Goal: Task Accomplishment & Management: Complete application form

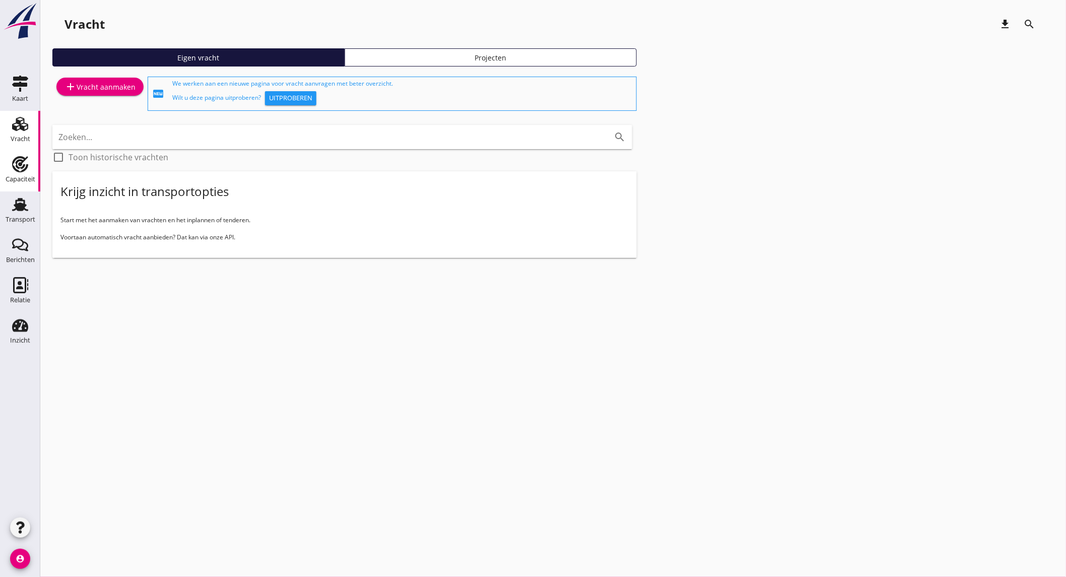
click at [9, 168] on div "Capaciteit" at bounding box center [20, 164] width 24 height 16
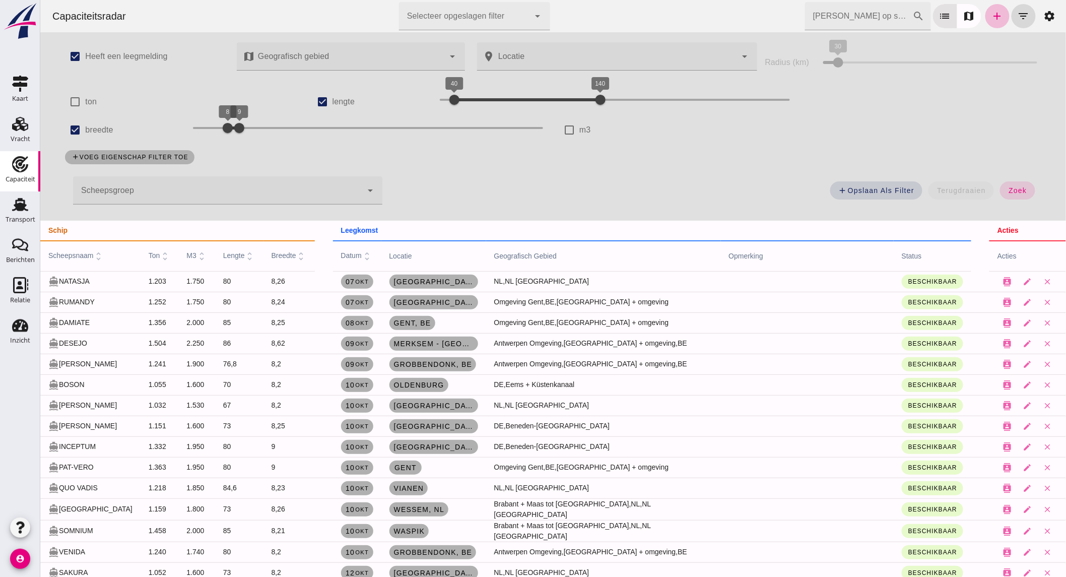
click at [90, 129] on label "breedte" at bounding box center [99, 130] width 28 height 28
click at [85, 129] on input "breedte" at bounding box center [74, 130] width 20 height 20
checkbox input "false"
click at [354, 101] on label "lengte" at bounding box center [348, 102] width 23 height 28
click at [337, 101] on input "lengte" at bounding box center [327, 102] width 20 height 20
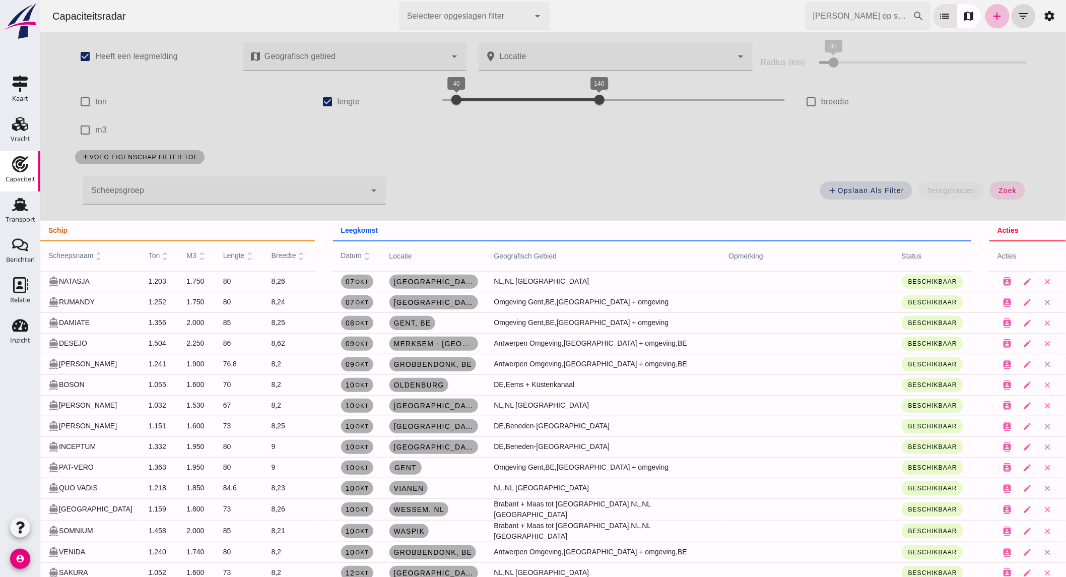
checkbox input "false"
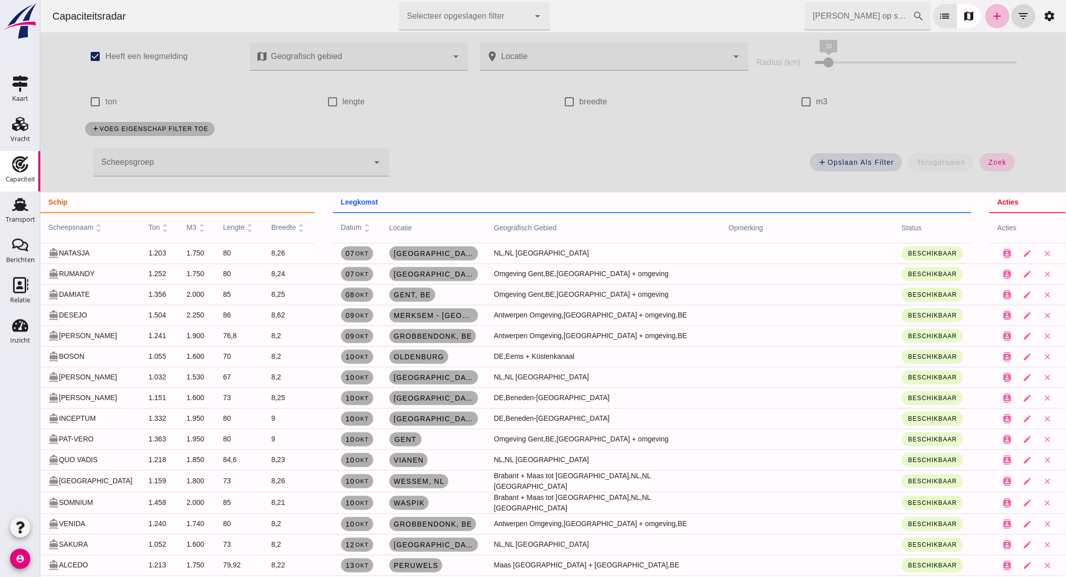
click at [114, 99] on div "check_box_outline_blank ton" at bounding box center [193, 102] width 217 height 28
click at [109, 99] on label "ton" at bounding box center [111, 102] width 12 height 28
click at [105, 99] on input "ton" at bounding box center [95, 102] width 20 height 20
checkbox input "true"
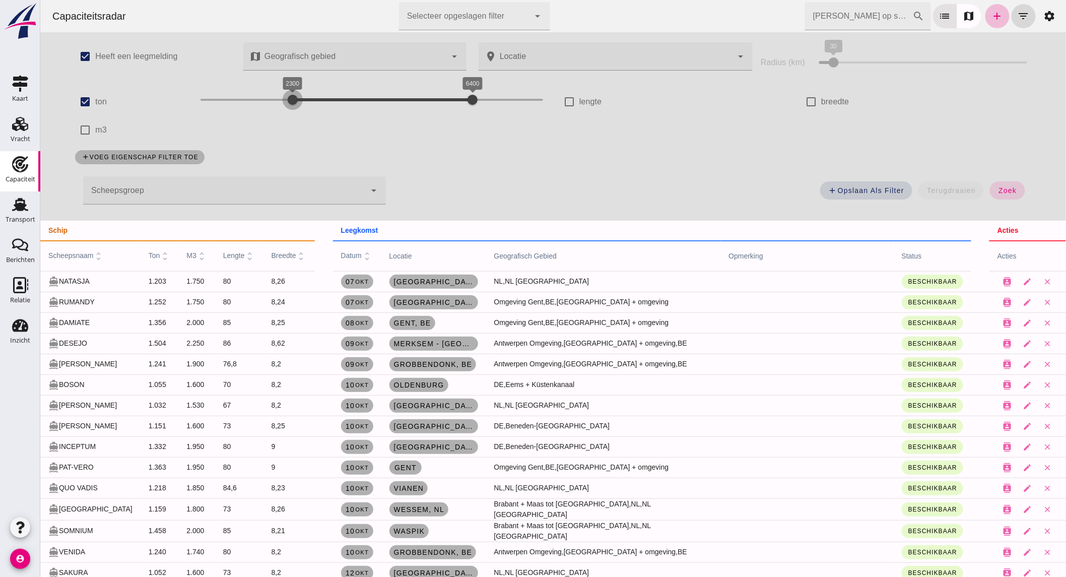
drag, startPoint x: 268, startPoint y: 99, endPoint x: 286, endPoint y: 99, distance: 17.6
click at [286, 99] on div at bounding box center [292, 100] width 20 height 20
drag, startPoint x: 462, startPoint y: 102, endPoint x: 393, endPoint y: 102, distance: 69.0
click at [393, 102] on div at bounding box center [402, 100] width 20 height 20
click at [1010, 190] on span "zoek" at bounding box center [1006, 190] width 19 height 8
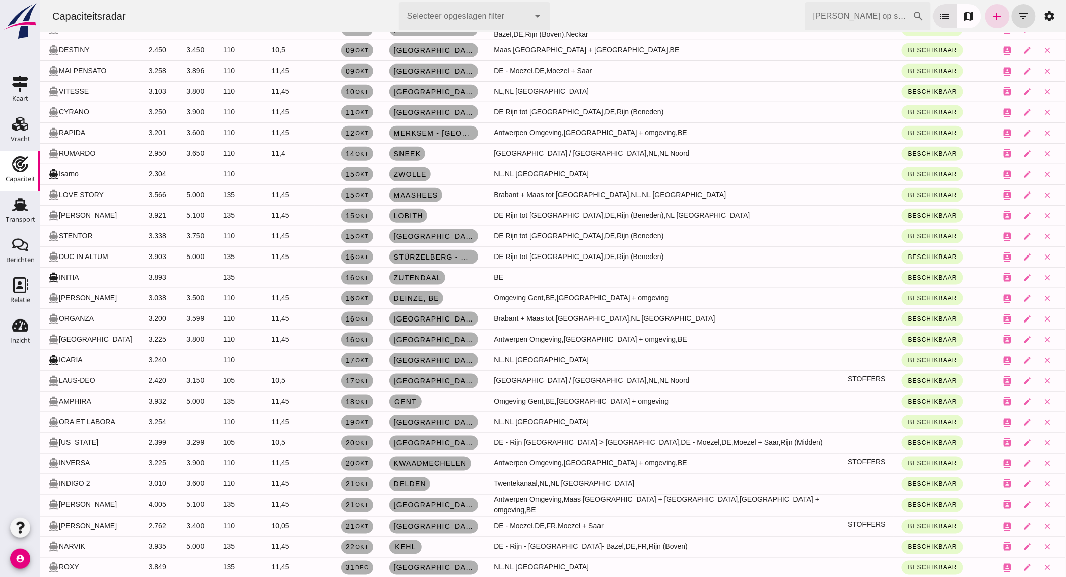
scroll to position [356, 0]
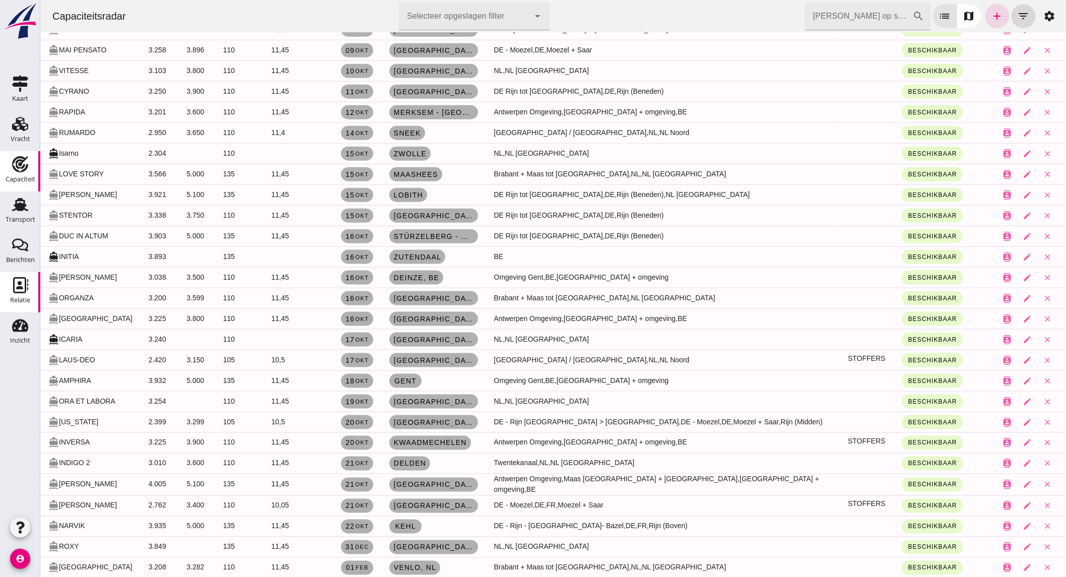
click at [26, 277] on icon "Relatie" at bounding box center [20, 285] width 16 height 16
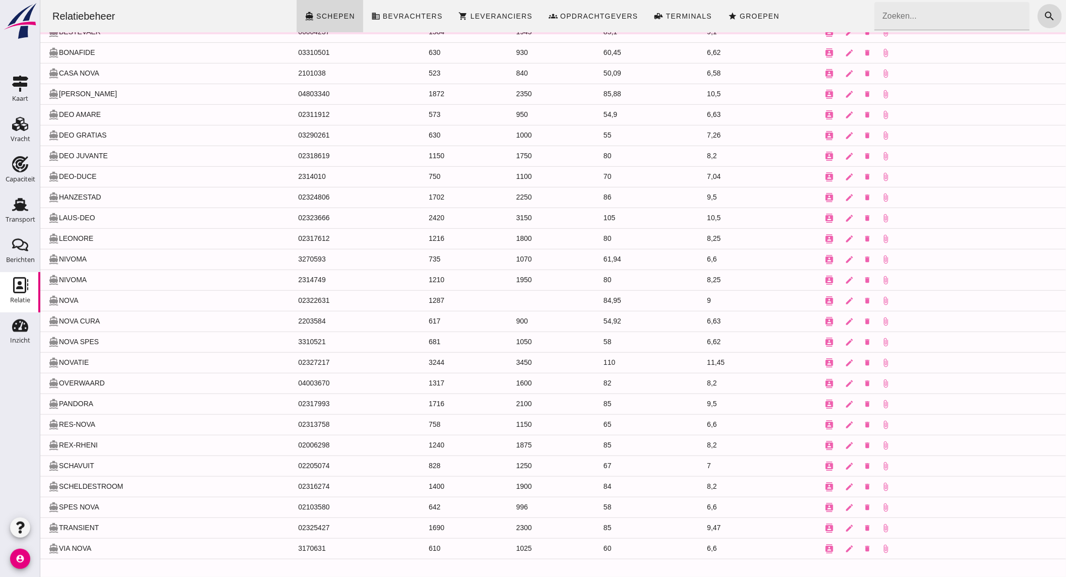
click at [973, 21] on input "Zoeken..." at bounding box center [948, 16] width 149 height 28
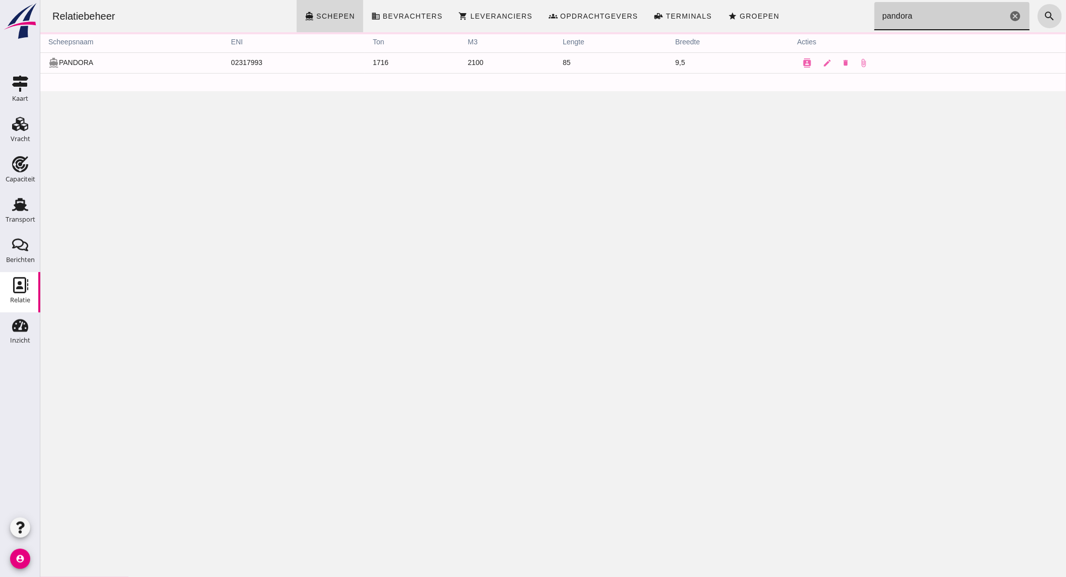
scroll to position [0, 0]
type input "pandora"
click at [795, 386] on div "Relatiebeheer directions_boat Schepen business Bevrachters shopping_cart Levera…" at bounding box center [552, 288] width 1025 height 577
click at [27, 173] on div "Capaciteit" at bounding box center [21, 179] width 30 height 14
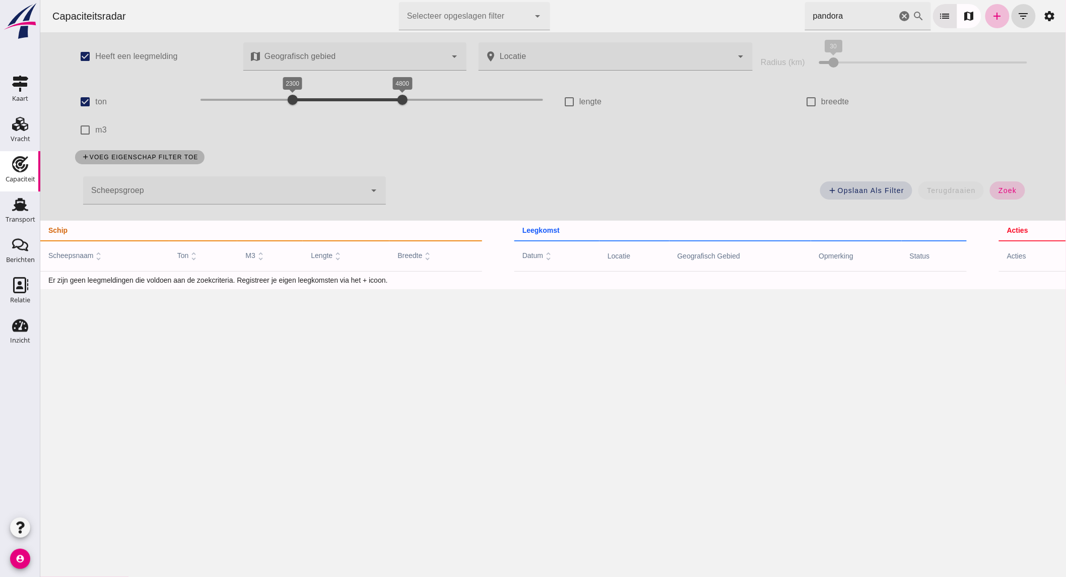
drag, startPoint x: 896, startPoint y: 14, endPoint x: 1010, endPoint y: 191, distance: 210.4
click at [898, 14] on icon "cancel" at bounding box center [904, 16] width 12 height 12
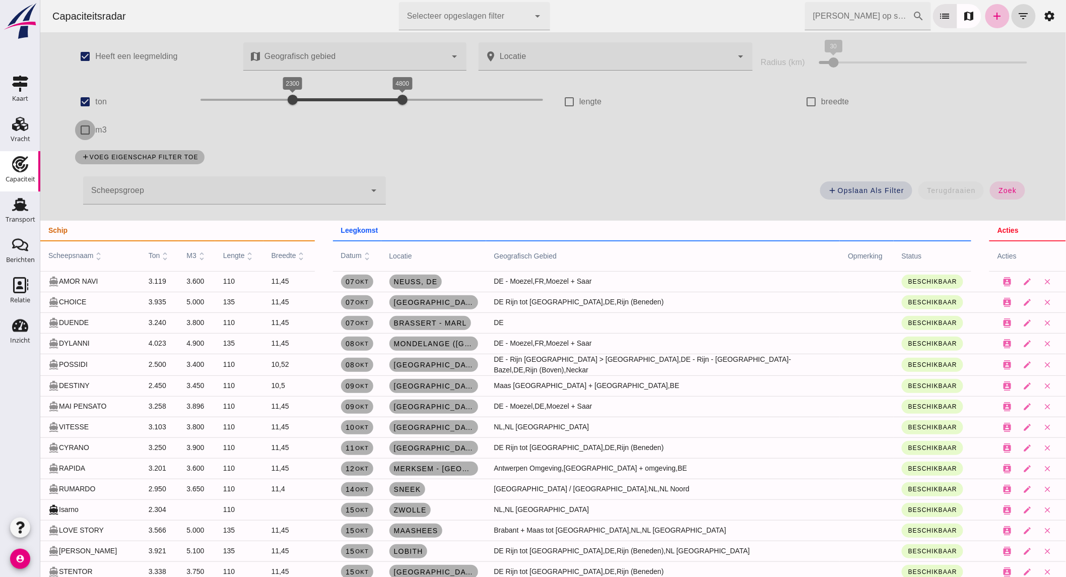
click at [79, 127] on input "m3" at bounding box center [85, 130] width 20 height 20
checkbox input "true"
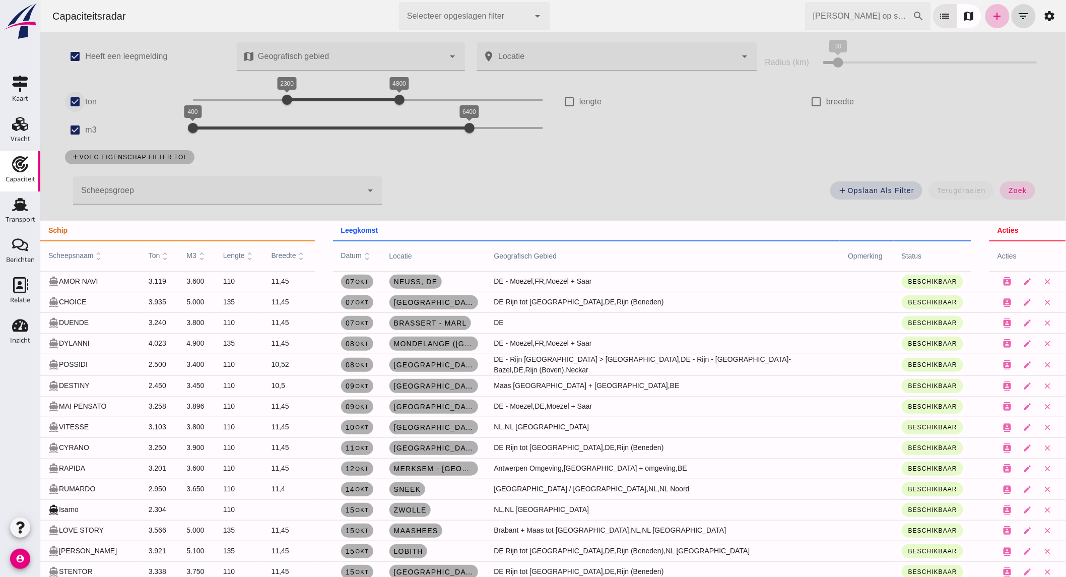
click at [71, 98] on input "ton" at bounding box center [74, 102] width 20 height 20
checkbox input "false"
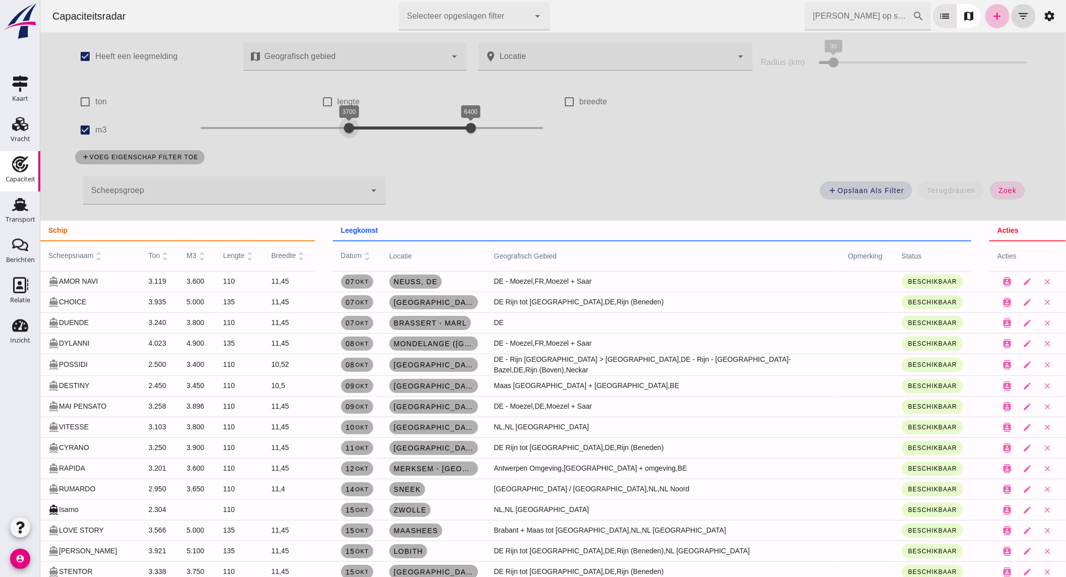
drag, startPoint x: 285, startPoint y: 127, endPoint x: 345, endPoint y: 127, distance: 59.9
click at [344, 126] on div "3700 6400 3700 6400" at bounding box center [371, 128] width 342 height 16
click at [998, 188] on span "zoek" at bounding box center [1006, 190] width 19 height 8
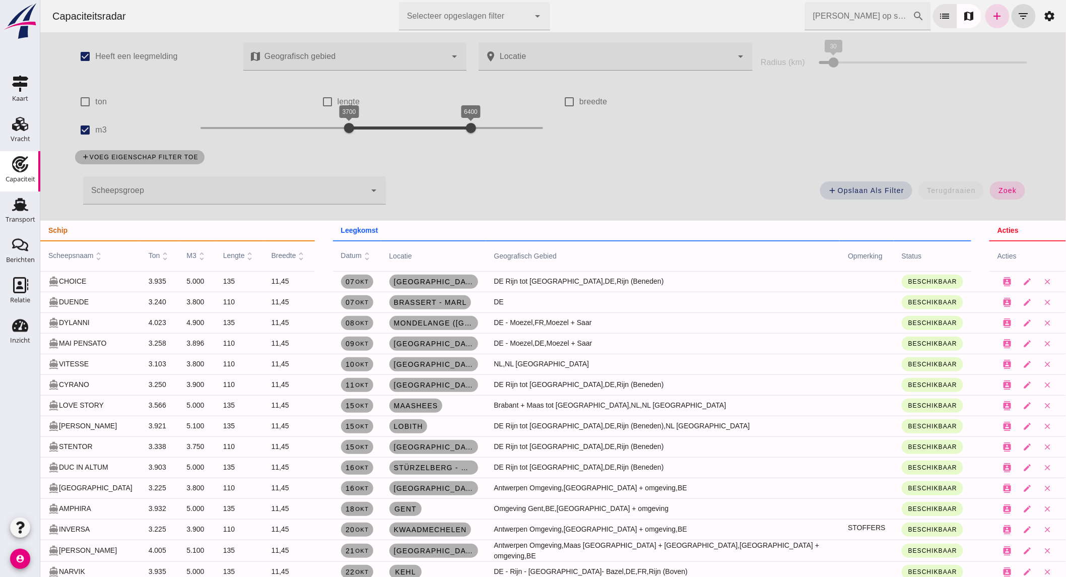
scroll to position [4, 0]
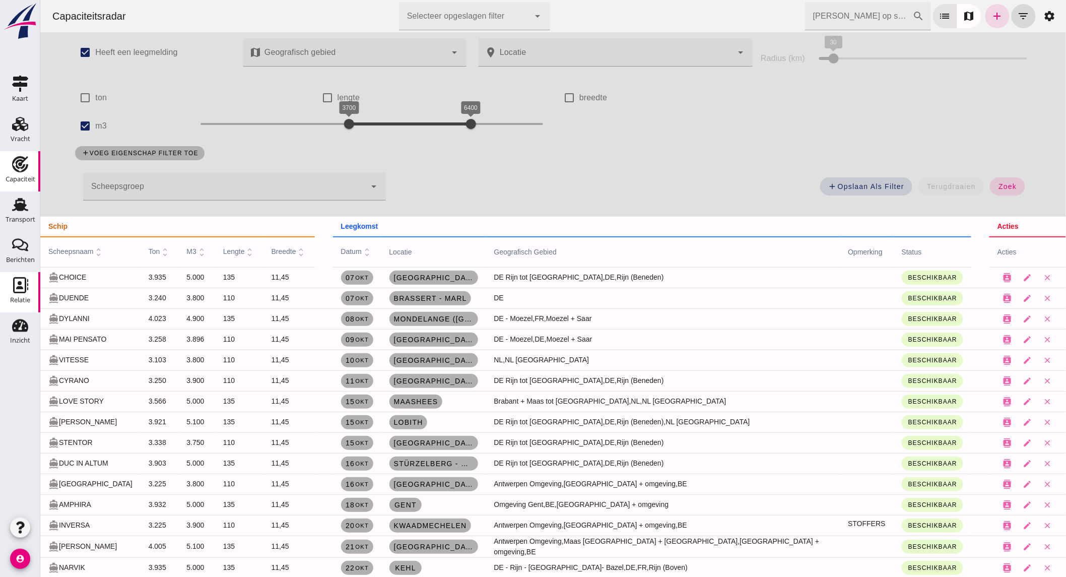
drag, startPoint x: 25, startPoint y: 294, endPoint x: 32, endPoint y: 294, distance: 6.5
click at [25, 294] on div "Relatie" at bounding box center [20, 300] width 20 height 14
click at [19, 218] on div "Transport" at bounding box center [21, 219] width 30 height 7
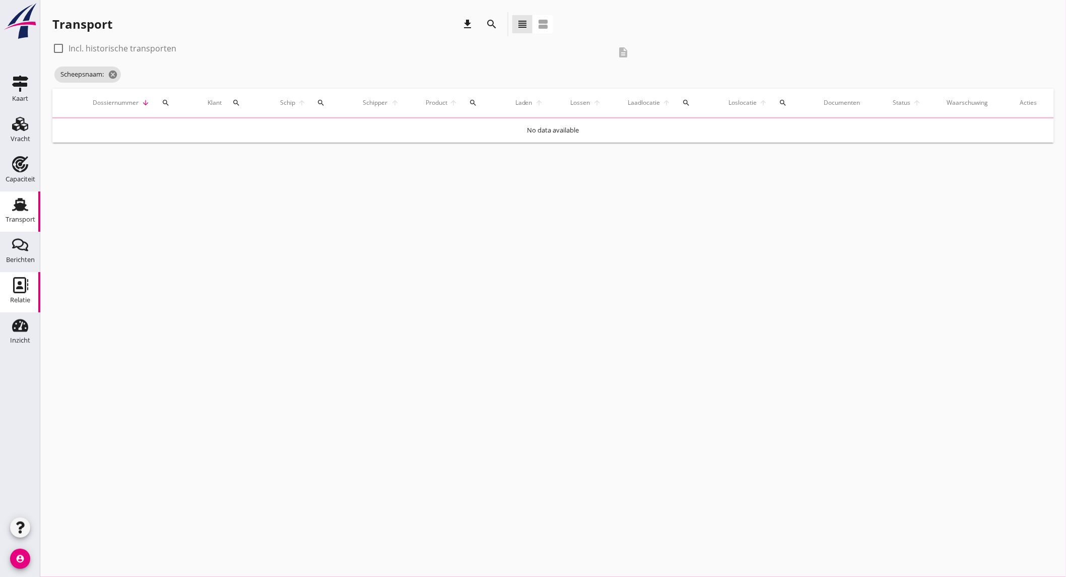
click at [24, 297] on div "Relatie" at bounding box center [20, 300] width 20 height 7
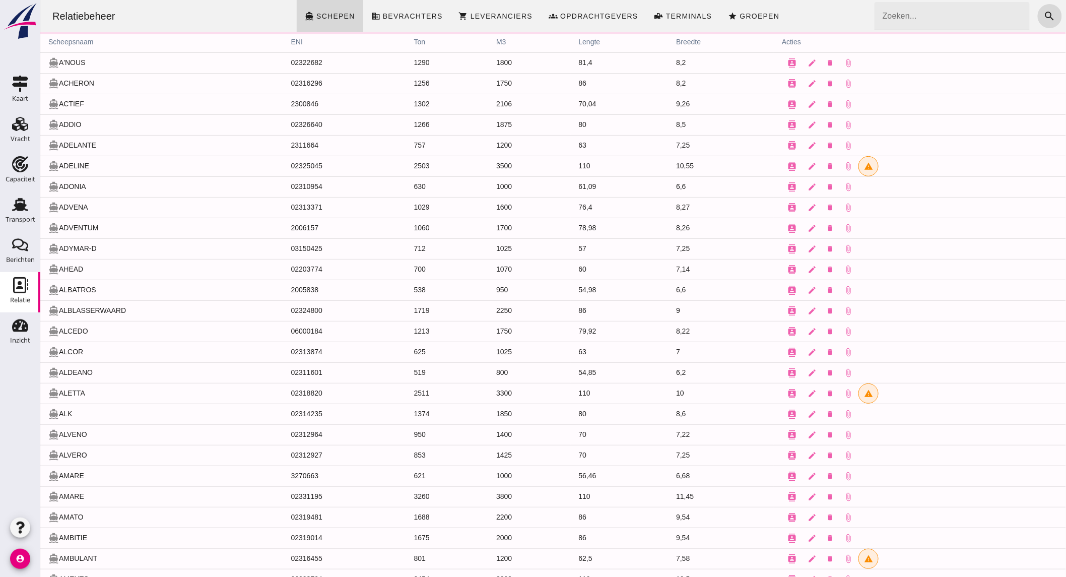
click at [909, 14] on input "Zoeken..." at bounding box center [948, 16] width 149 height 28
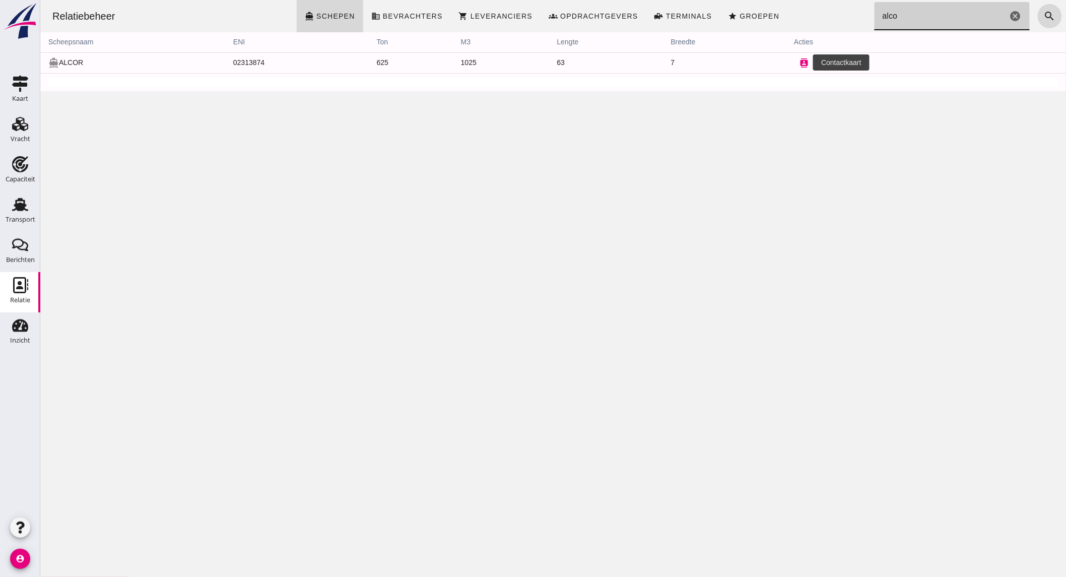
type input "alco"
click at [799, 58] on icon "contacts" at bounding box center [803, 62] width 9 height 9
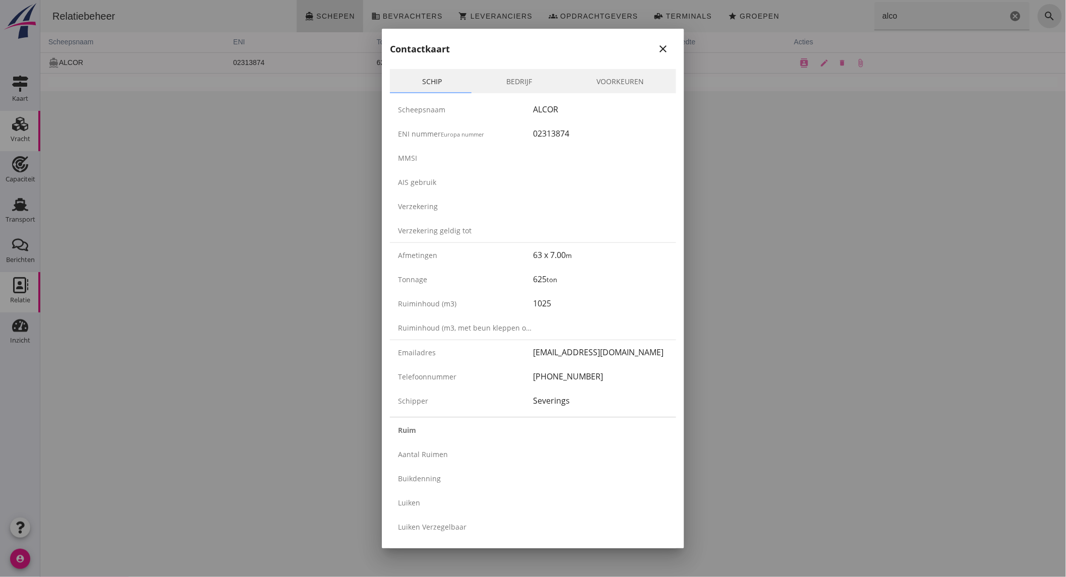
click at [6, 149] on div at bounding box center [533, 288] width 1066 height 577
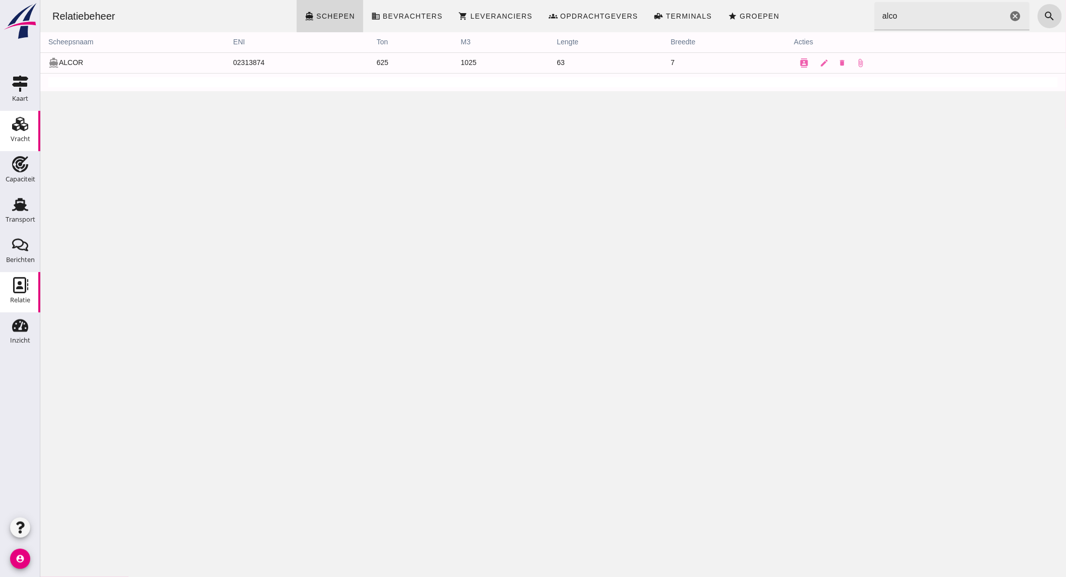
click at [23, 127] on use at bounding box center [20, 124] width 16 height 14
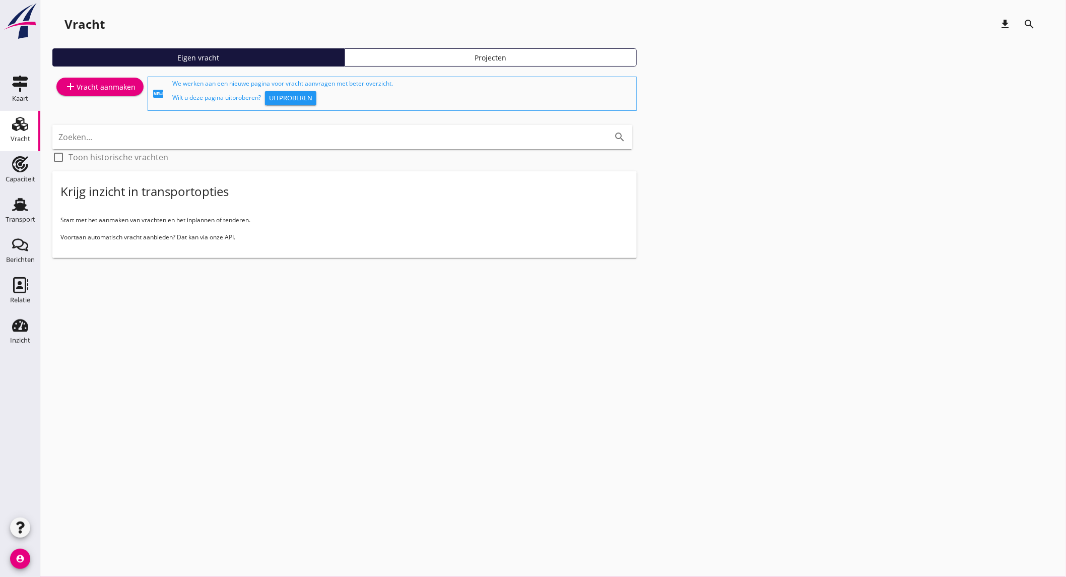
click at [108, 82] on div "add Vracht aanmaken" at bounding box center [99, 87] width 71 height 12
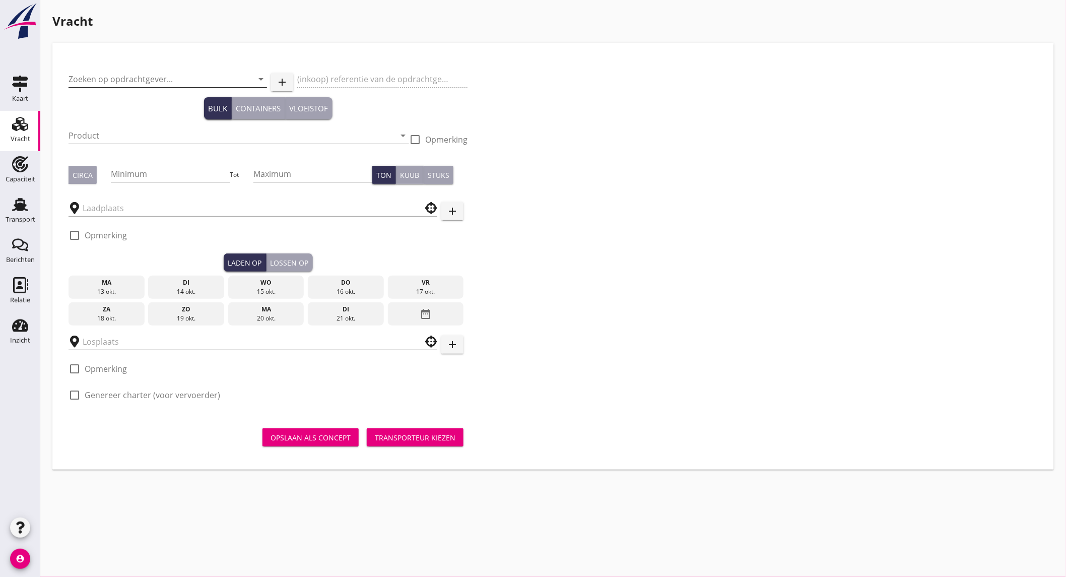
click at [147, 78] on input "Zoeken op opdrachtgever..." at bounding box center [153, 79] width 170 height 16
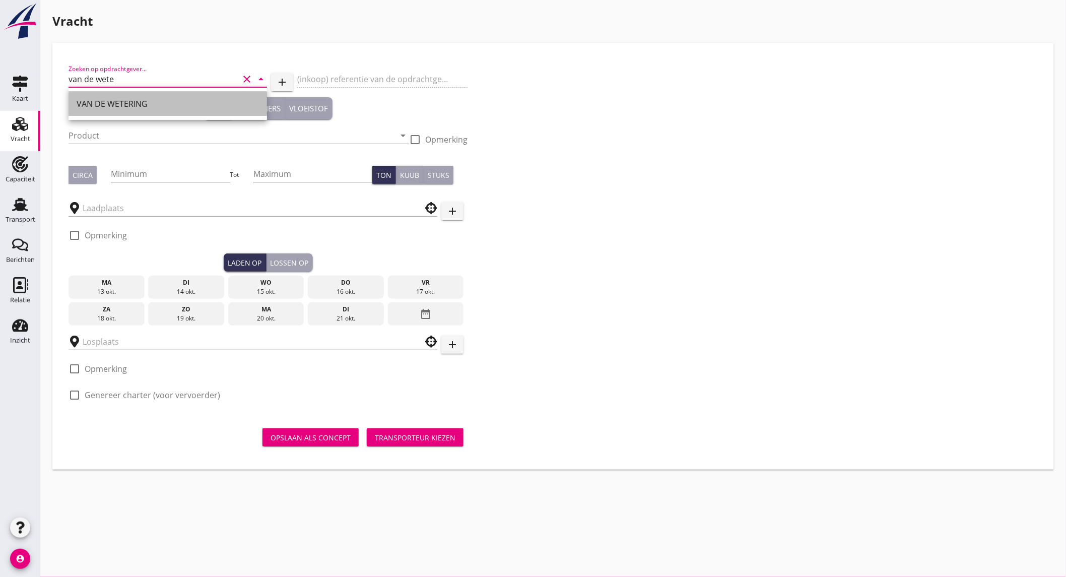
click at [138, 106] on div "VAN DE WETERING" at bounding box center [168, 104] width 182 height 12
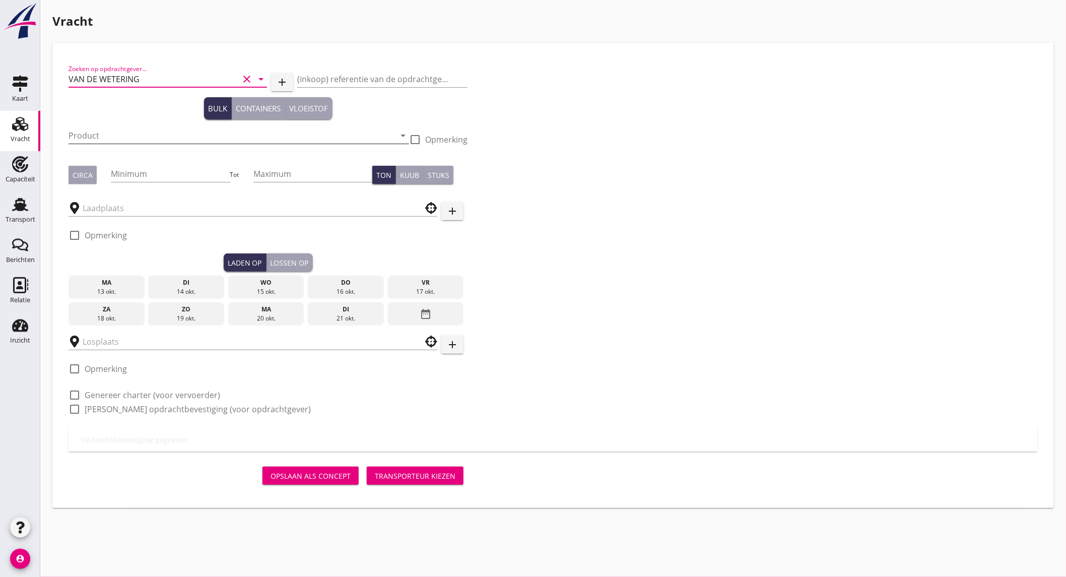
type input "VAN DE WETERING"
click at [117, 133] on input "Product" at bounding box center [231, 135] width 326 height 16
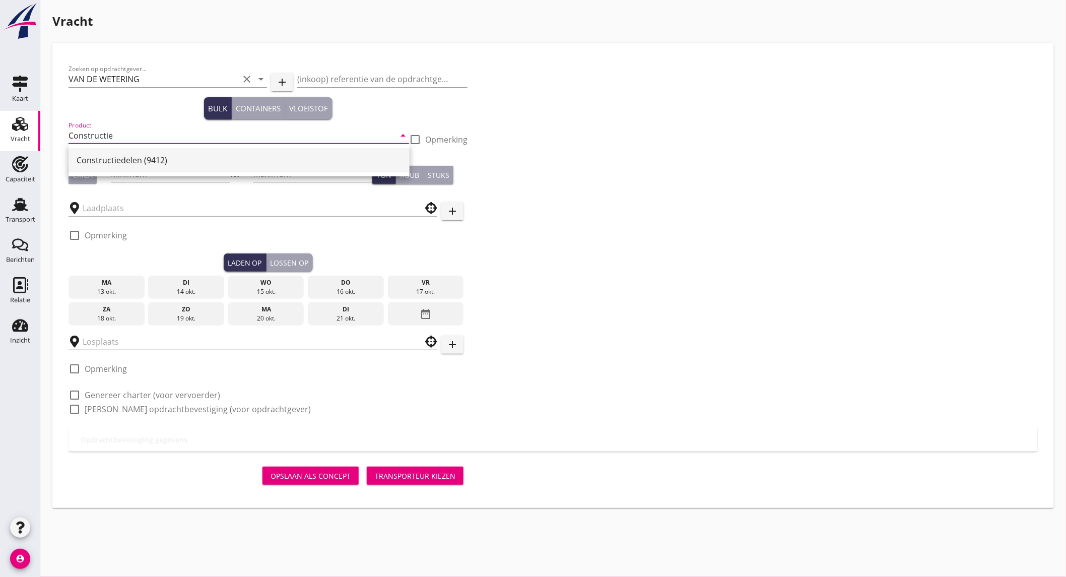
click at [102, 155] on div "Constructiedelen (9412)" at bounding box center [239, 160] width 325 height 12
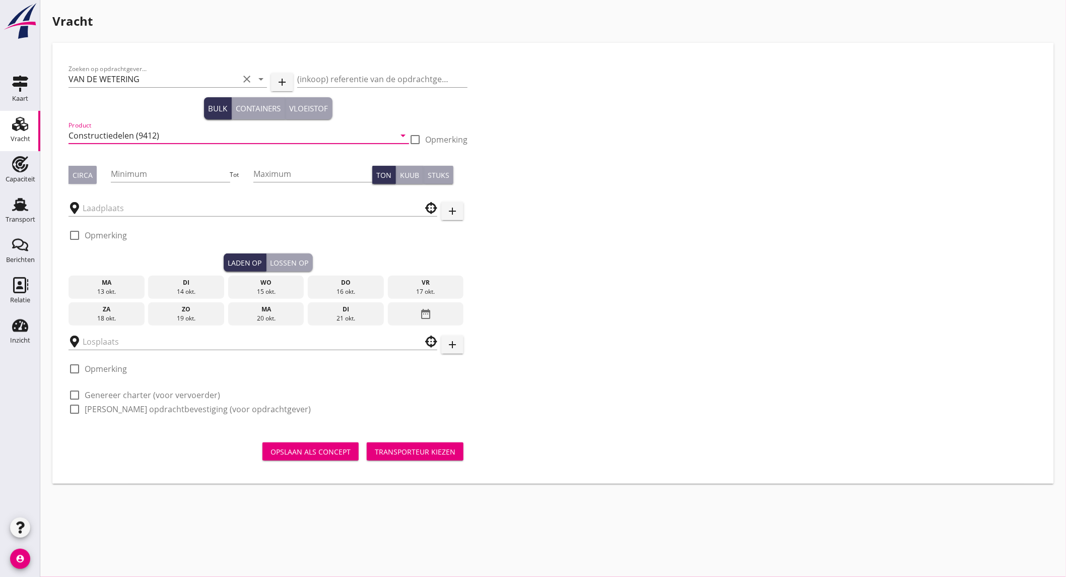
type input "Constructiedelen (9412)"
drag, startPoint x: 85, startPoint y: 173, endPoint x: 165, endPoint y: 179, distance: 80.8
click at [86, 173] on div "Circa" at bounding box center [83, 175] width 20 height 11
click at [165, 179] on input "Minimum" at bounding box center [170, 174] width 119 height 16
type input "50"
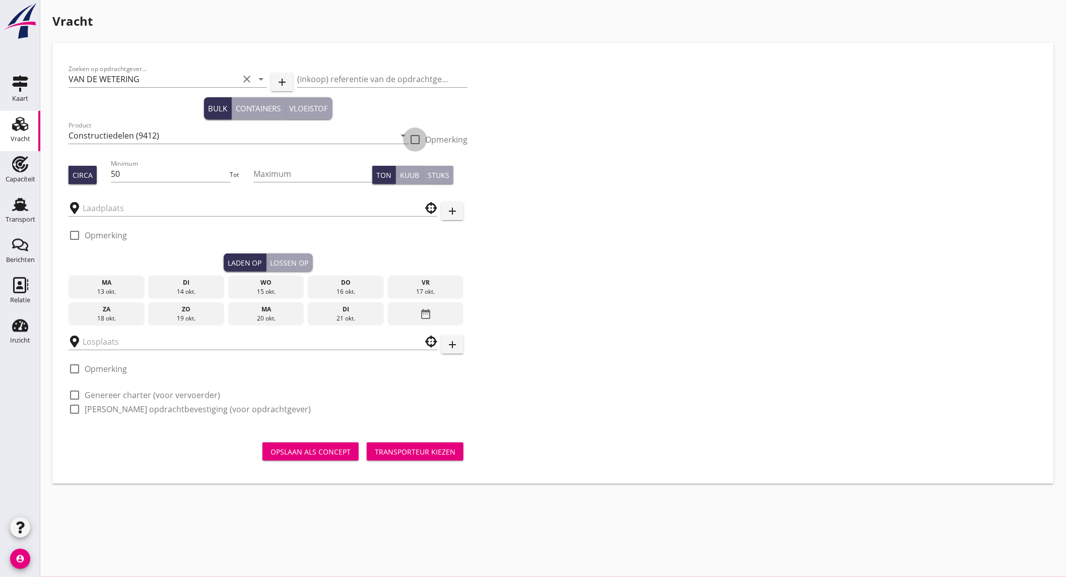
click at [418, 141] on div at bounding box center [414, 139] width 17 height 17
checkbox input "true"
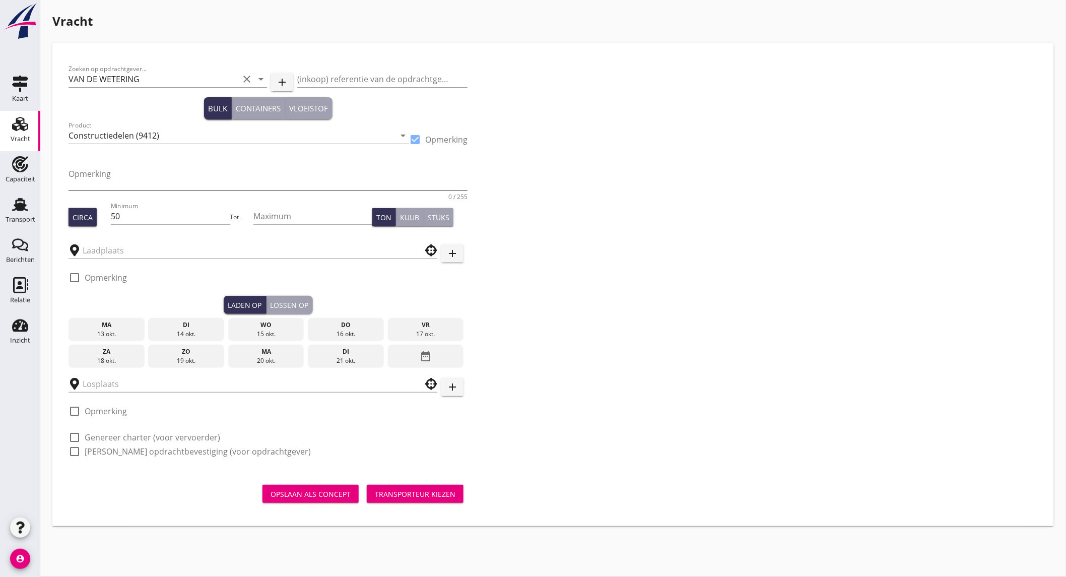
click at [110, 172] on textarea "Opmerking" at bounding box center [267, 178] width 399 height 24
paste textarea "2x: 16,50x5,40"
click at [81, 171] on textarea "2x: 16,50x5,40" at bounding box center [267, 178] width 399 height 24
click at [154, 175] on textarea "2x: LBH16,50x5,40" at bounding box center [267, 178] width 399 height 24
type textarea "2x: LBH16,50x5,40X8.16"
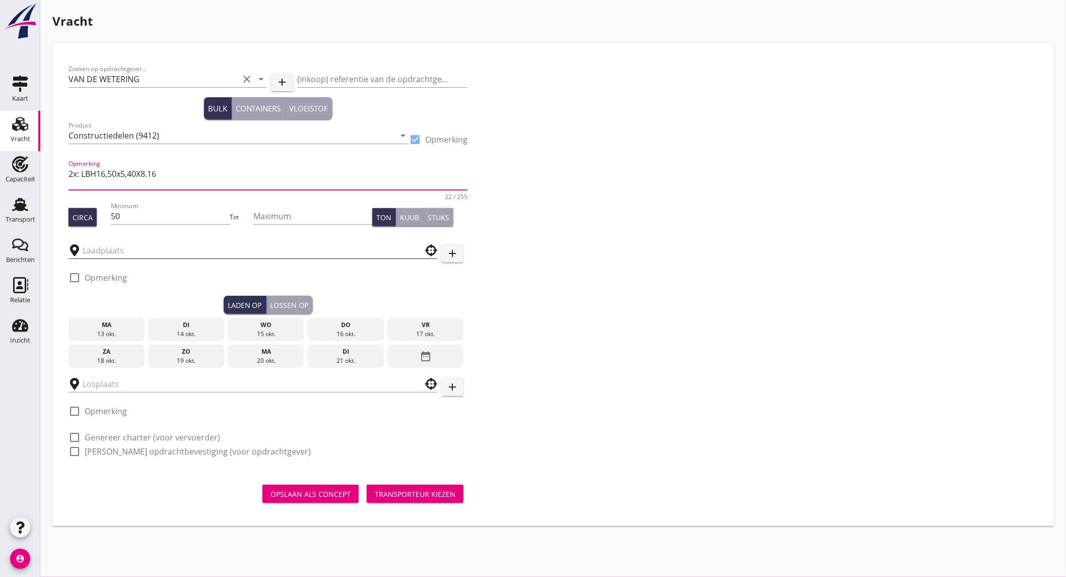
click at [134, 245] on input "text" at bounding box center [246, 250] width 326 height 16
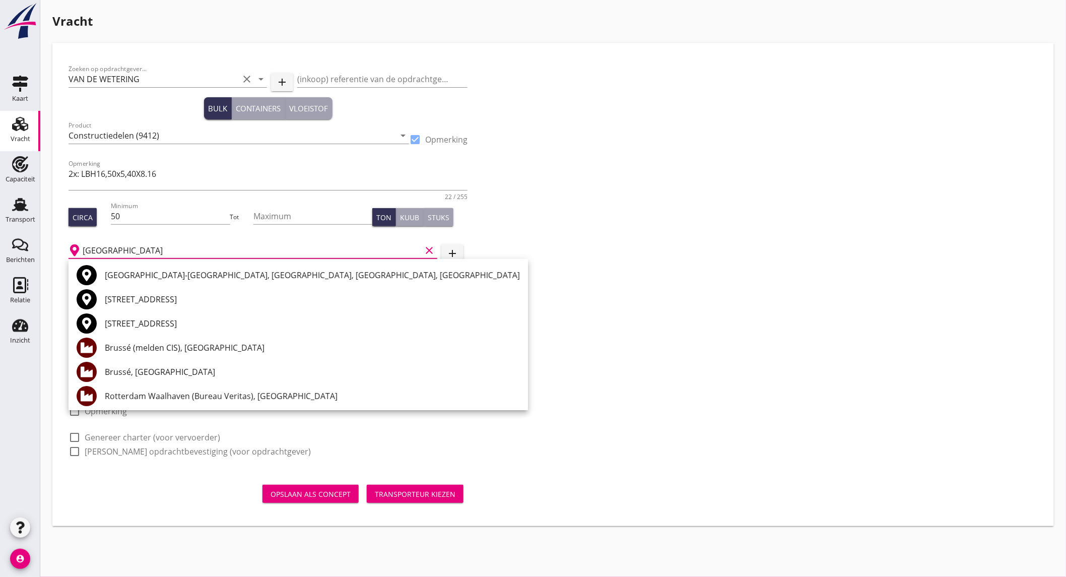
drag, startPoint x: 154, startPoint y: 247, endPoint x: -108, endPoint y: 245, distance: 262.4
click at [0, 245] on html "+31(NL) +32(BE) +33(FR) +49(DE) +36(HU) +41(CH) +48(PL) +352(LU) +43(AU) +420(C…" at bounding box center [533, 288] width 1066 height 577
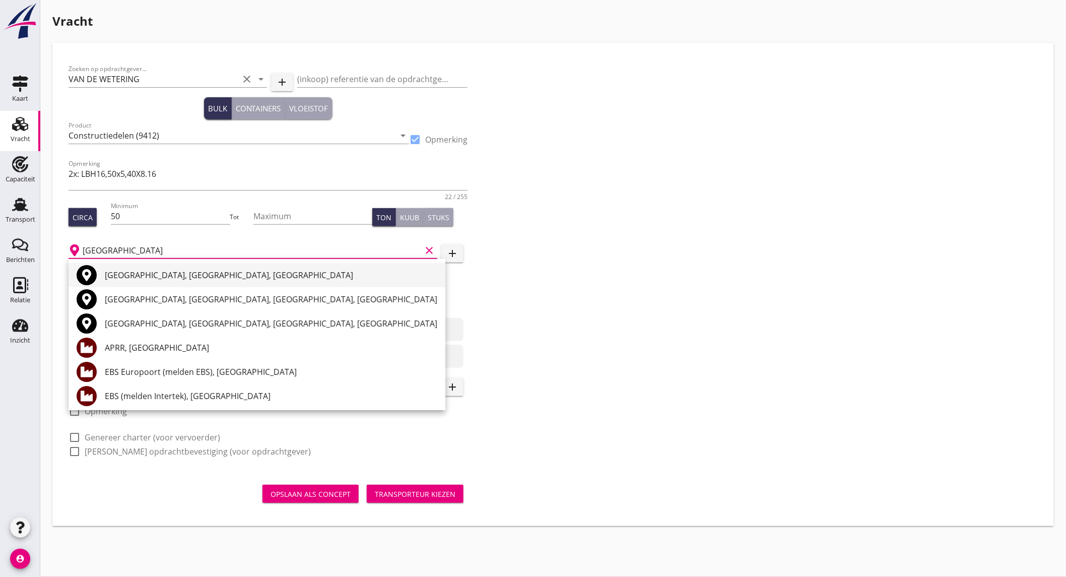
click at [133, 269] on div "[GEOGRAPHIC_DATA], [GEOGRAPHIC_DATA], [GEOGRAPHIC_DATA]" at bounding box center [271, 275] width 332 height 12
type input "[GEOGRAPHIC_DATA], [GEOGRAPHIC_DATA], [GEOGRAPHIC_DATA]"
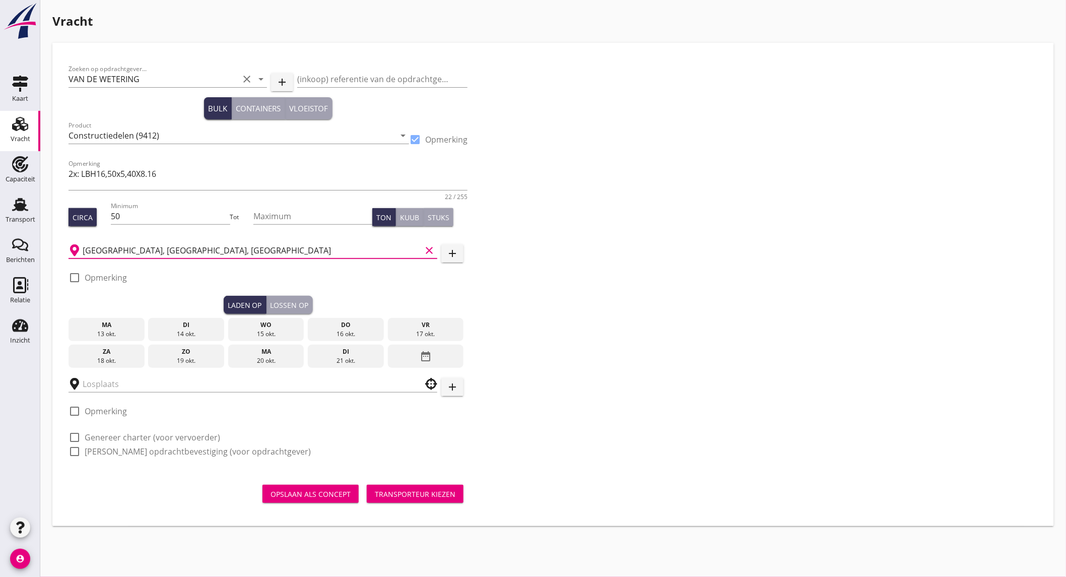
click at [110, 275] on label "Opmerking" at bounding box center [106, 277] width 42 height 10
checkbox input "true"
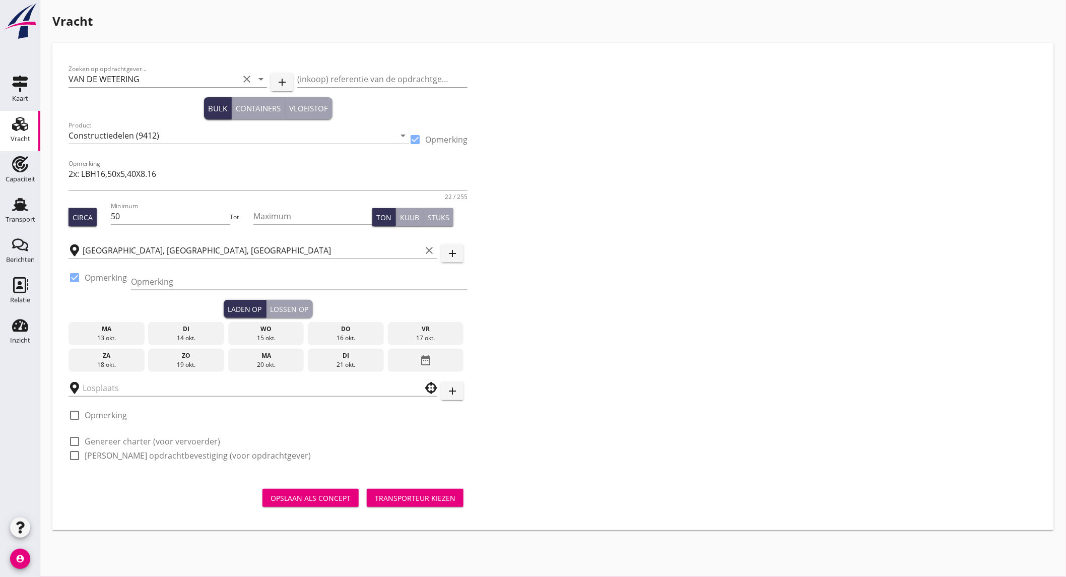
click at [189, 281] on input "Opmerking" at bounding box center [299, 281] width 336 height 16
type input "RHB W"
drag, startPoint x: 187, startPoint y: 281, endPoint x: -79, endPoint y: 275, distance: 265.5
click at [0, 275] on html "+31(NL) +32(BE) +33(FR) +49(DE) +36(HU) +41(CH) +48(PL) +352(LU) +43(AU) +420(C…" at bounding box center [533, 288] width 1066 height 577
paste input "RHB [STREET_ADDRESS]"
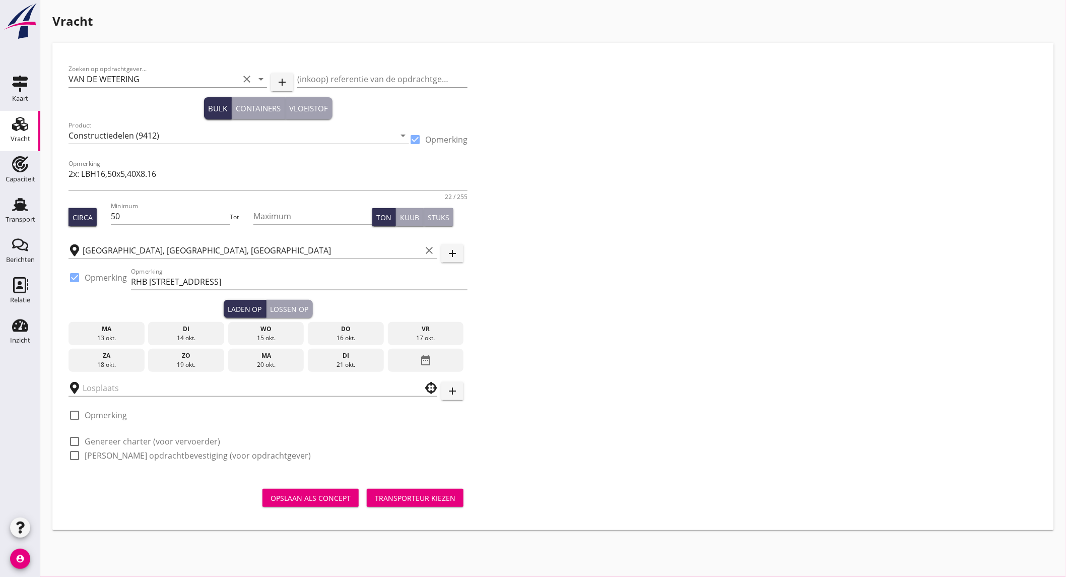
click at [340, 284] on input "RHB [STREET_ADDRESS]" at bounding box center [299, 281] width 336 height 16
paste input "Steyn 0653910602 [PERSON_NAME] 0614129973"
click at [316, 279] on input "[GEOGRAPHIC_DATA][STREET_ADDRESS] 0653910602 Roy 0614129973" at bounding box center [299, 281] width 336 height 16
type input "[GEOGRAPHIC_DATA][STREET_ADDRESS] //Steyn 0653910602 Roy 0614129973"
click at [132, 390] on input "text" at bounding box center [246, 388] width 326 height 16
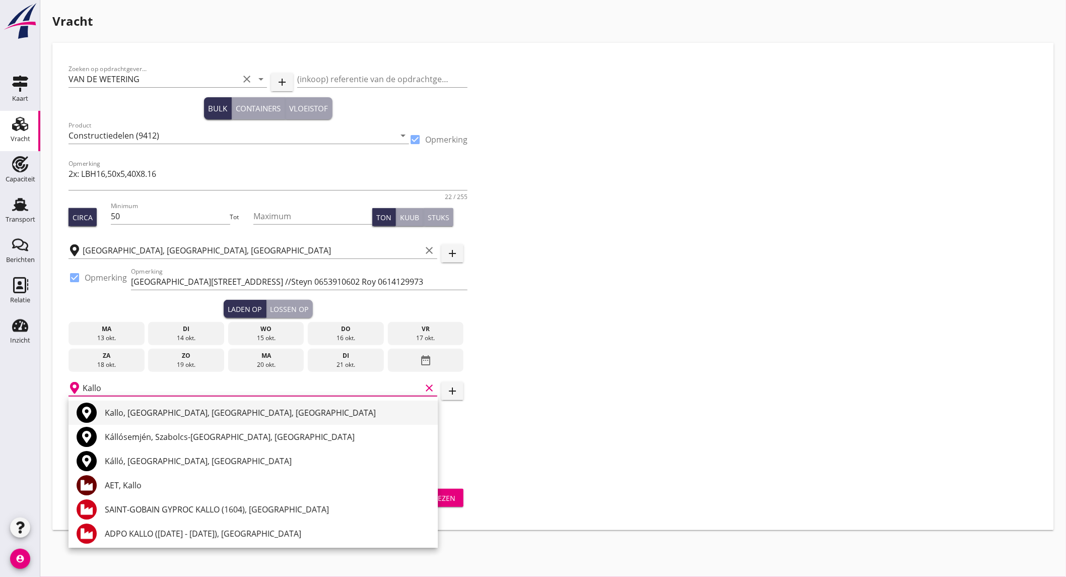
click at [227, 420] on div "Kallo, [GEOGRAPHIC_DATA], [GEOGRAPHIC_DATA], [GEOGRAPHIC_DATA]" at bounding box center [267, 412] width 325 height 24
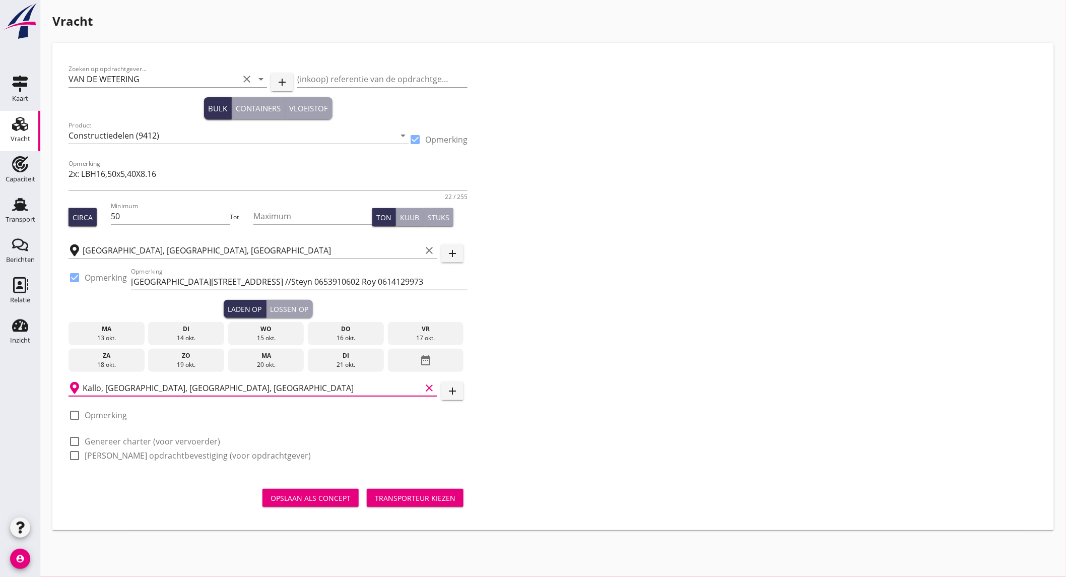
type input "Kallo, [GEOGRAPHIC_DATA], [GEOGRAPHIC_DATA], [GEOGRAPHIC_DATA]"
drag, startPoint x: 104, startPoint y: 415, endPoint x: 129, endPoint y: 415, distance: 25.2
click at [104, 415] on label "Opmerking" at bounding box center [106, 415] width 42 height 10
checkbox input "true"
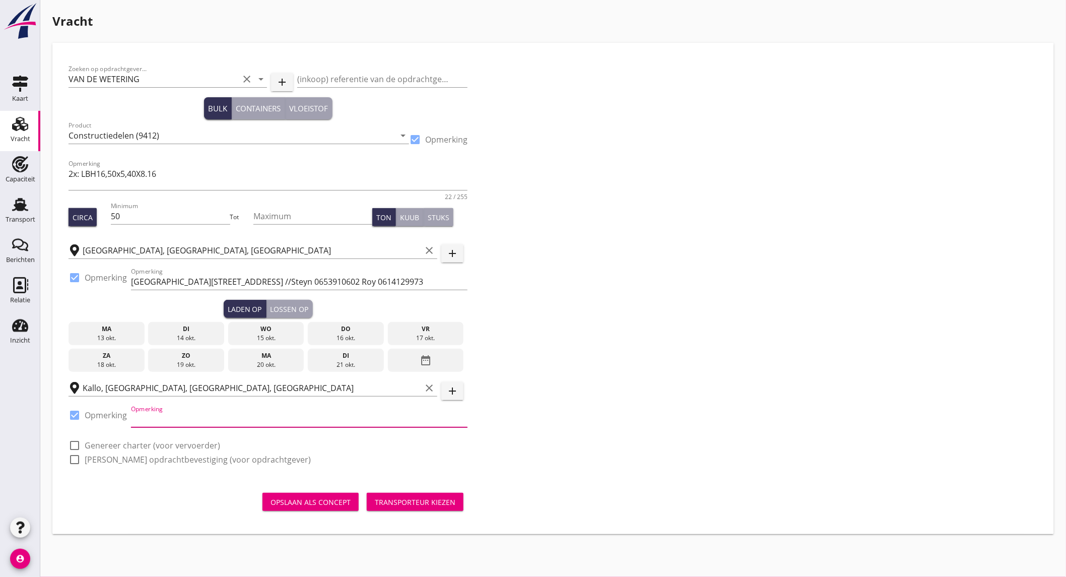
click at [159, 422] on input "Opmerking" at bounding box center [299, 419] width 336 height 16
paste input "[PERSON_NAME] [PHONE_NUMBER] Damen Services – Deliveries – Heavy Lift"
type input "[PERSON_NAME] [PHONE_NUMBER] Damen Services – Deliveries – Heavy Lift"
drag, startPoint x: 98, startPoint y: 446, endPoint x: 101, endPoint y: 460, distance: 14.3
click at [98, 446] on label "Genereer charter (voor vervoerder)" at bounding box center [152, 445] width 135 height 10
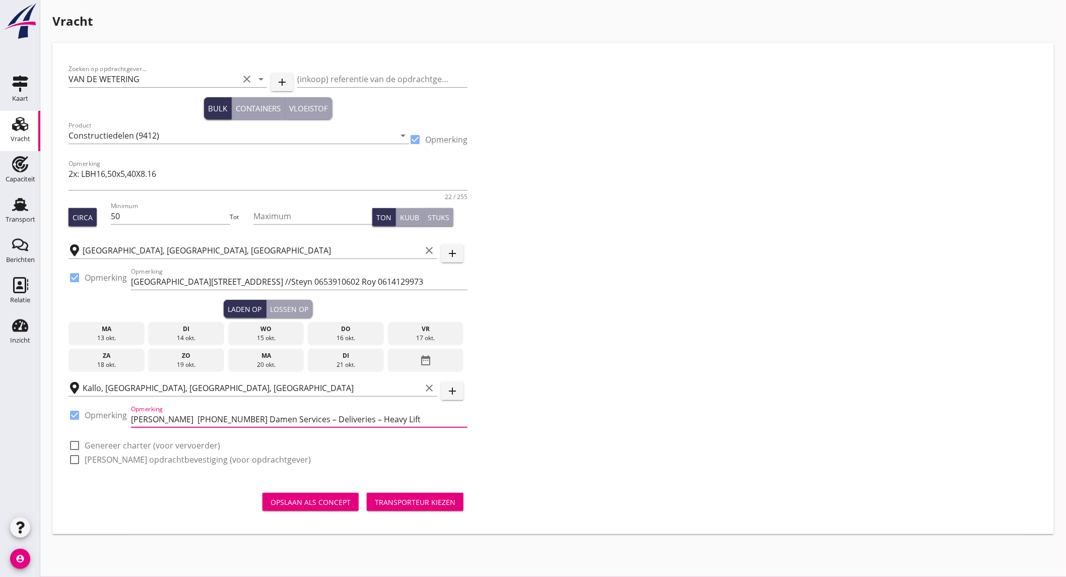
checkbox input "true"
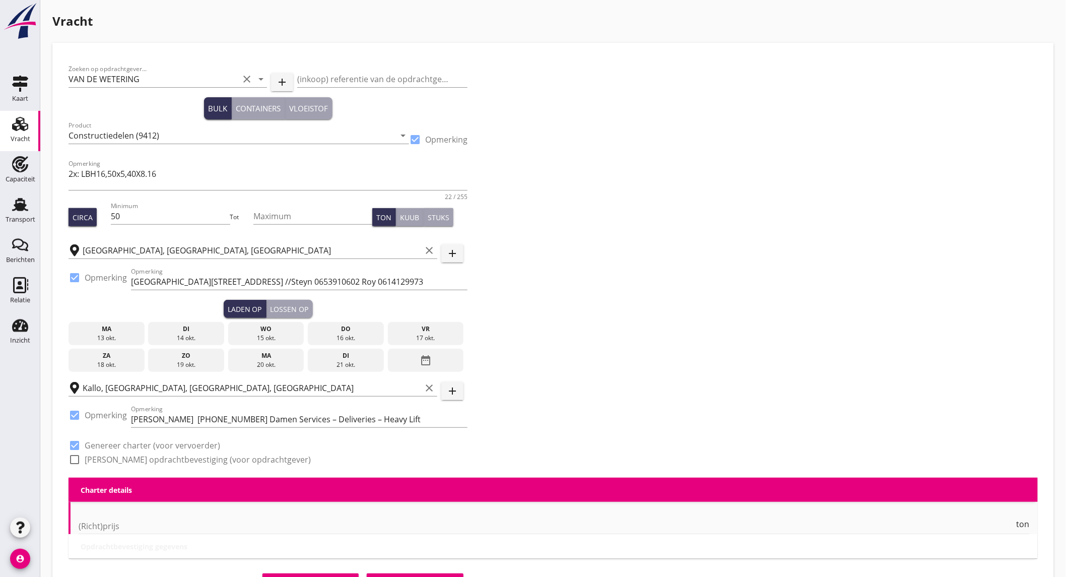
click at [101, 460] on label "[PERSON_NAME] opdrachtbevestiging (voor opdrachtgever)" at bounding box center [198, 459] width 226 height 10
checkbox input "true"
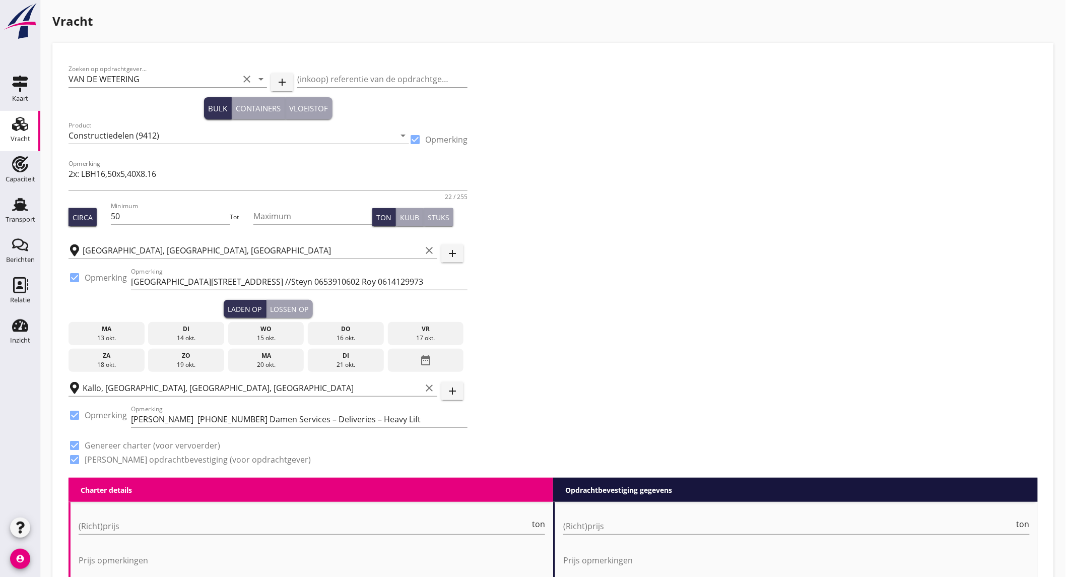
scroll to position [168, 0]
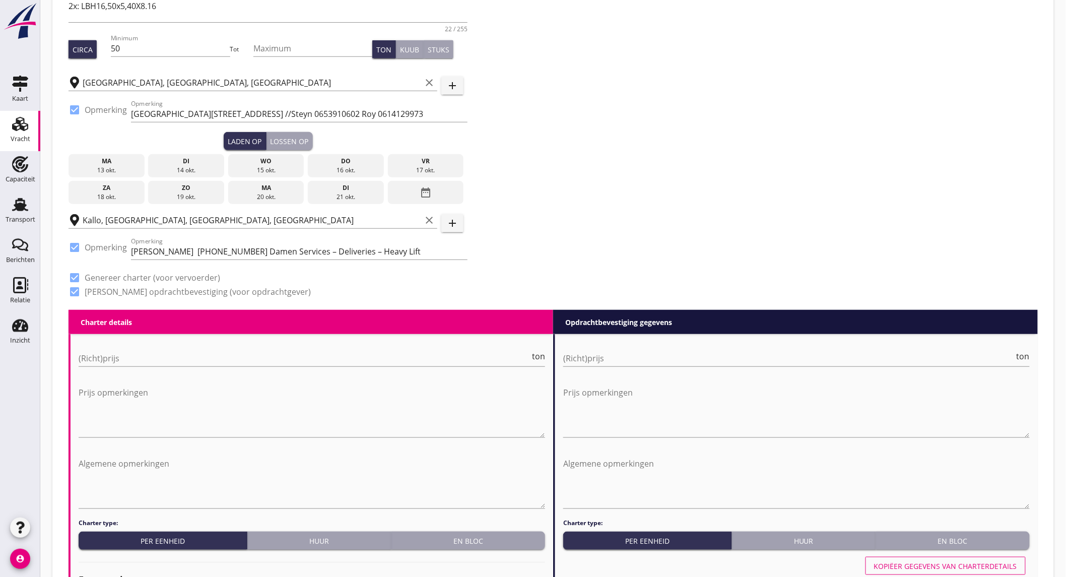
drag, startPoint x: 140, startPoint y: 350, endPoint x: 137, endPoint y: 345, distance: 5.2
click at [138, 346] on div "(Richt)prijs ton" at bounding box center [312, 360] width 466 height 32
type input "4750"
click at [609, 365] on input "(Richt)prijs" at bounding box center [788, 358] width 451 height 16
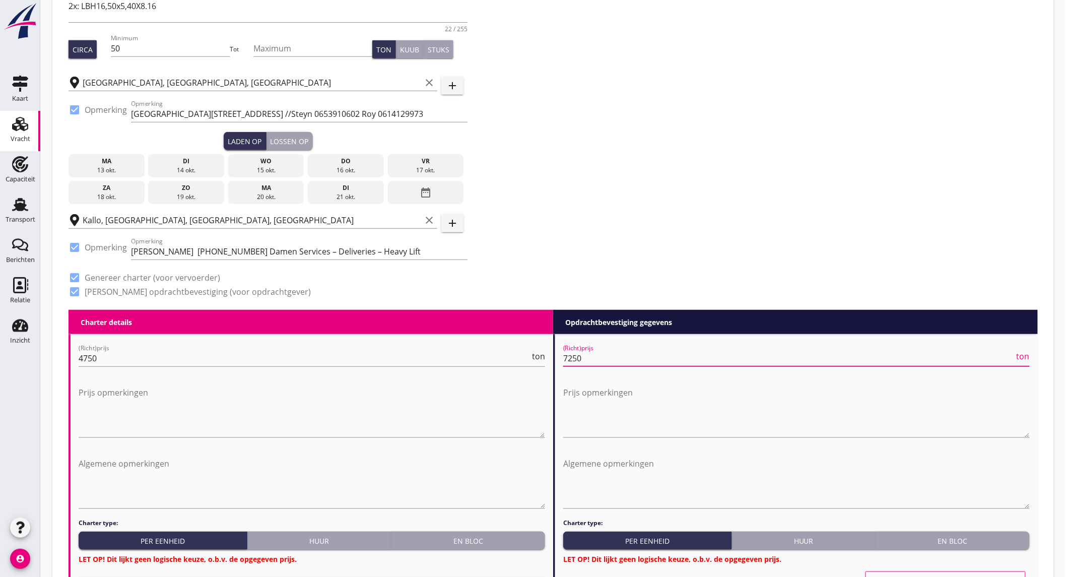
type input "7250"
click at [496, 529] on div "Charter type: Per eenheid Huur En bloc LET OP! Dit lijkt geen logische keuze, o…" at bounding box center [312, 541] width 466 height 46
drag, startPoint x: 495, startPoint y: 536, endPoint x: 485, endPoint y: 542, distance: 11.2
click at [494, 536] on div "En bloc" at bounding box center [468, 540] width 146 height 11
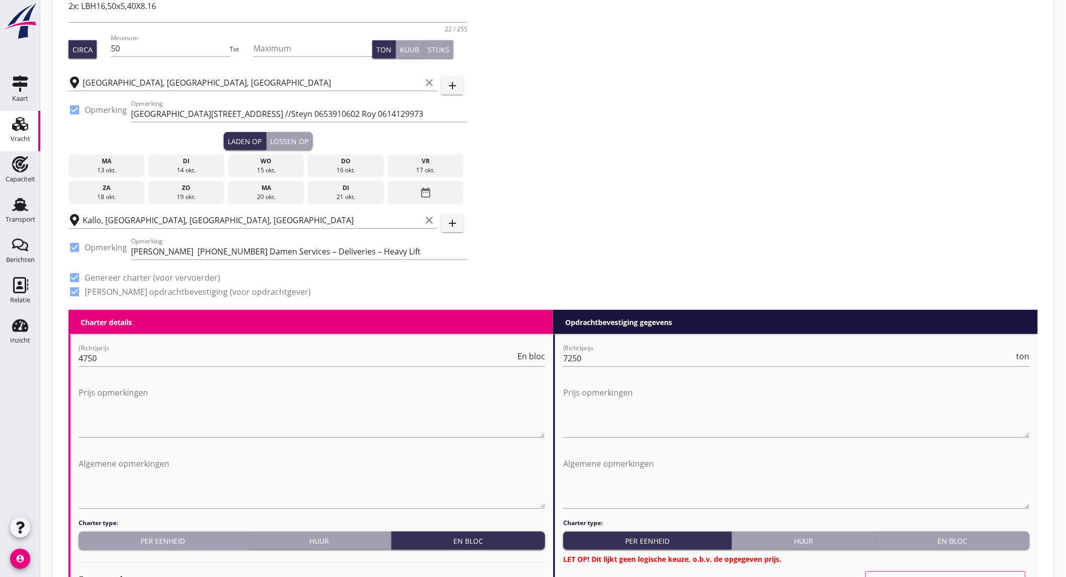
scroll to position [671, 0]
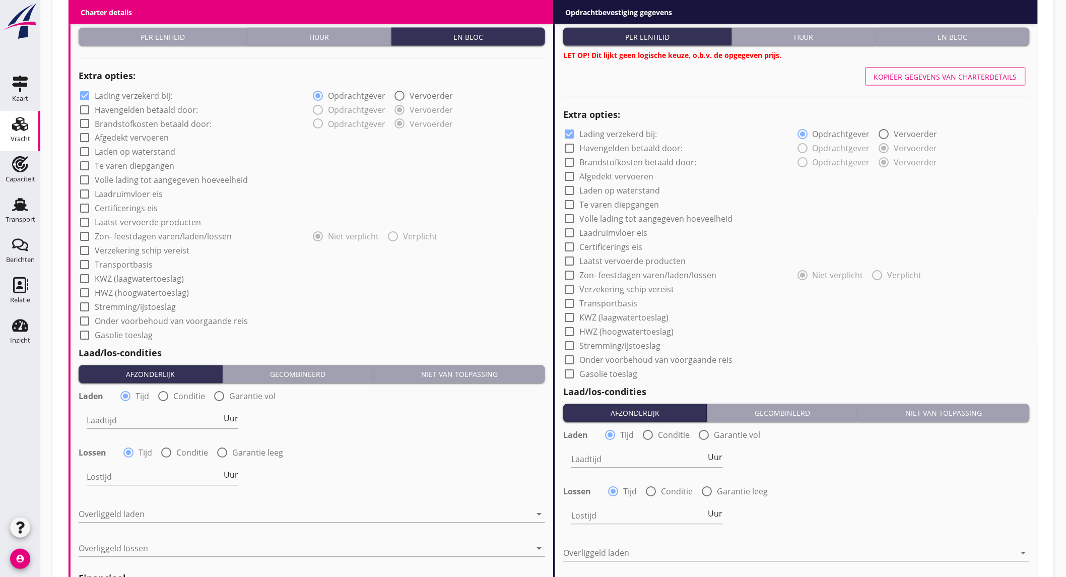
click at [163, 98] on label "Lading verzekerd bij:" at bounding box center [134, 96] width 78 height 10
checkbox input "false"
click at [135, 421] on input "Laadtijd" at bounding box center [154, 420] width 135 height 16
type input "12"
click at [141, 475] on input "Lostijd" at bounding box center [154, 477] width 135 height 16
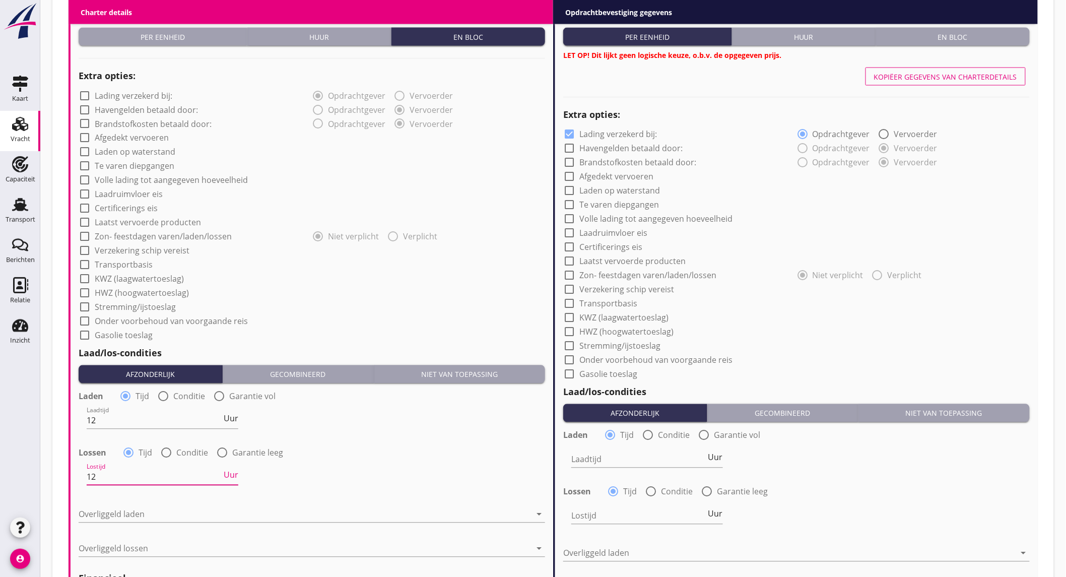
scroll to position [224, 0]
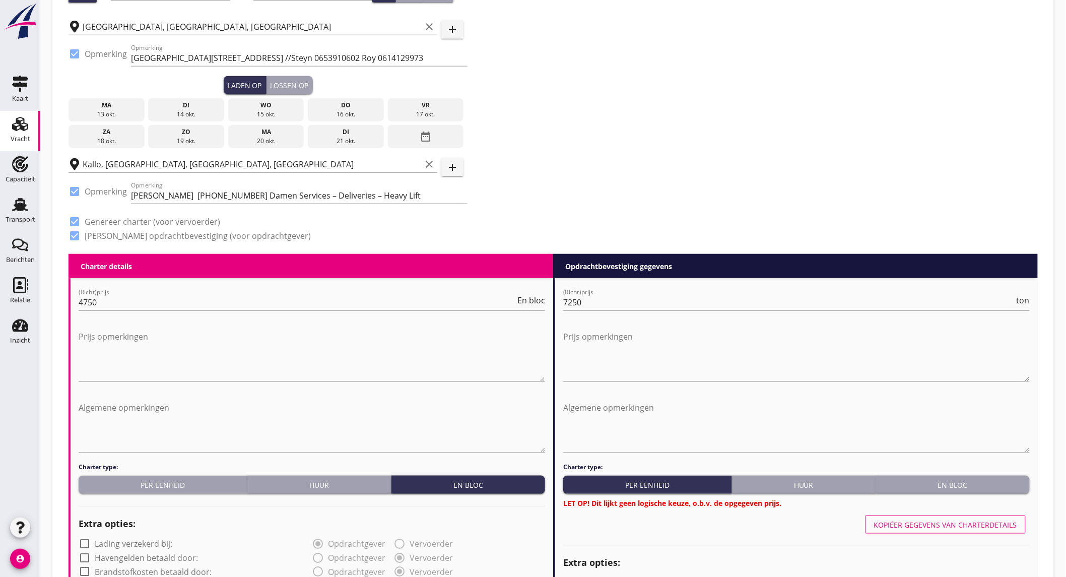
type input "12"
click at [274, 110] on div "15 okt." at bounding box center [266, 114] width 71 height 9
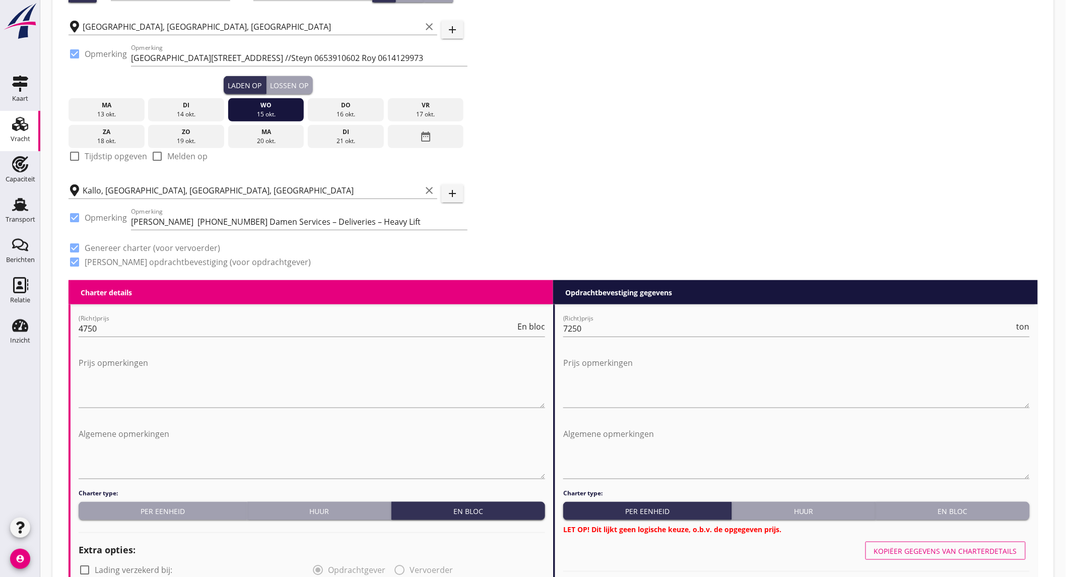
click at [122, 159] on label "Tijdstip opgeven" at bounding box center [116, 156] width 62 height 10
checkbox input "true"
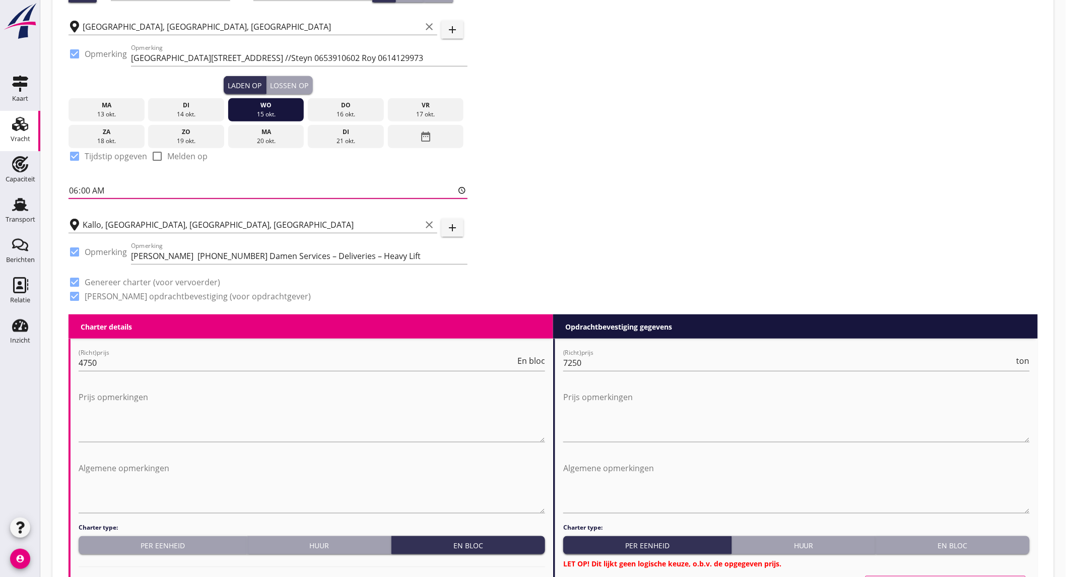
click at [132, 189] on input "06:00" at bounding box center [267, 190] width 399 height 16
type input "16:00"
click at [282, 83] on div "Lossen op" at bounding box center [289, 85] width 38 height 11
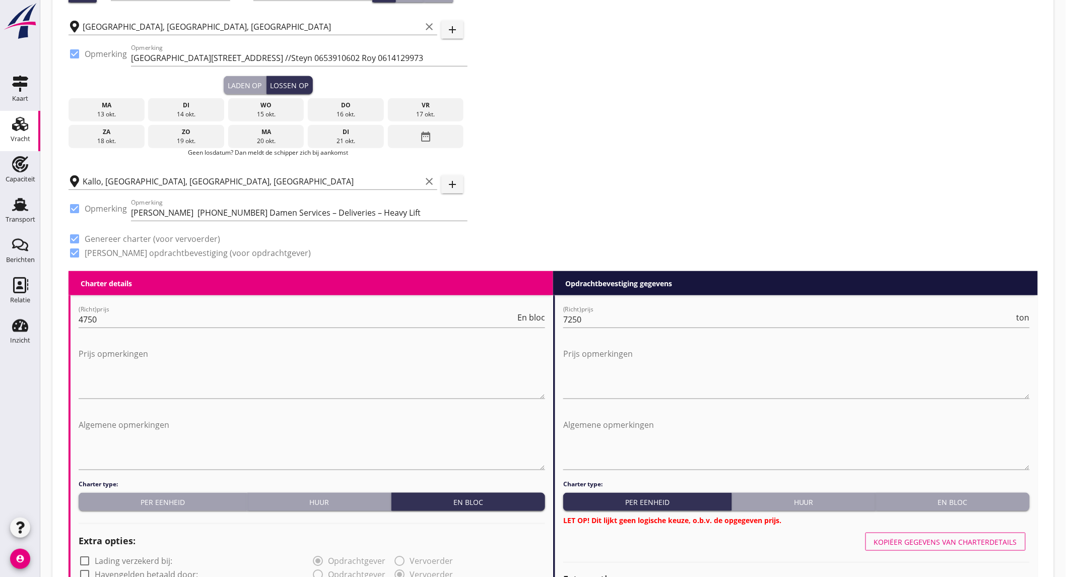
click at [424, 108] on div "vr" at bounding box center [425, 105] width 71 height 9
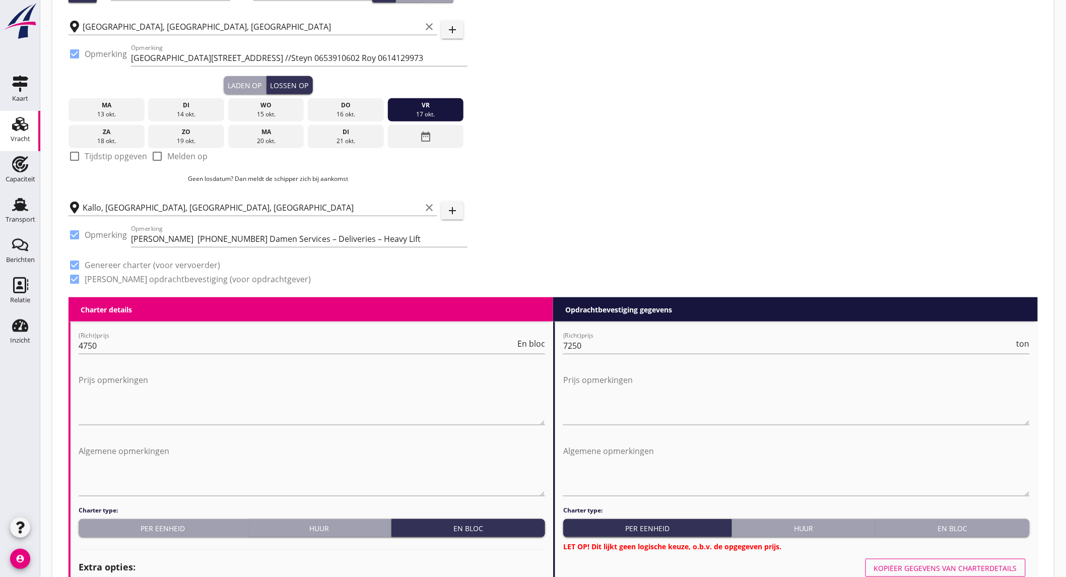
click at [124, 153] on label "Tijdstip opgeven" at bounding box center [116, 156] width 62 height 10
checkbox input "true"
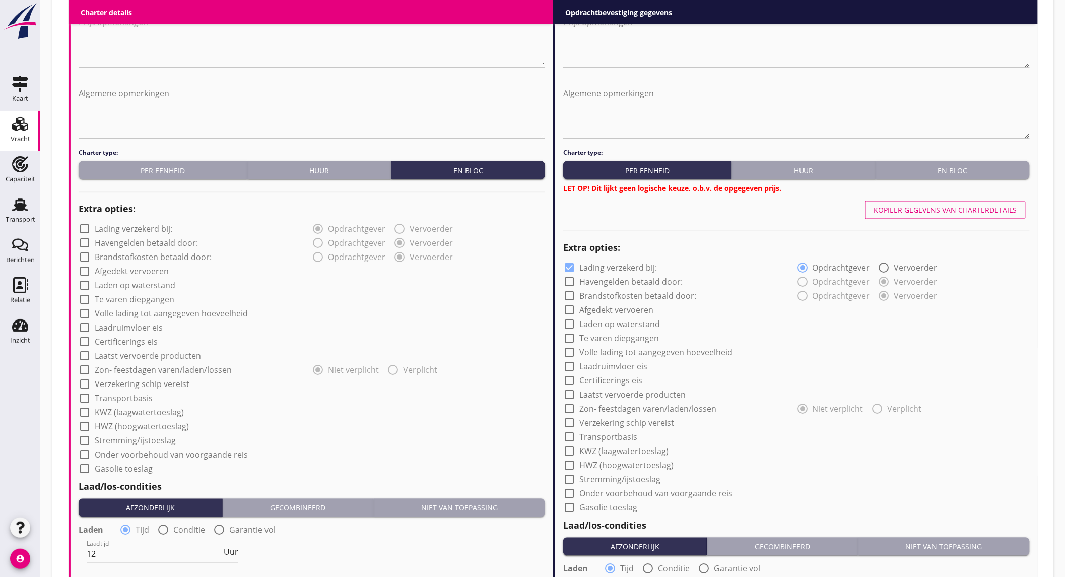
scroll to position [783, 0]
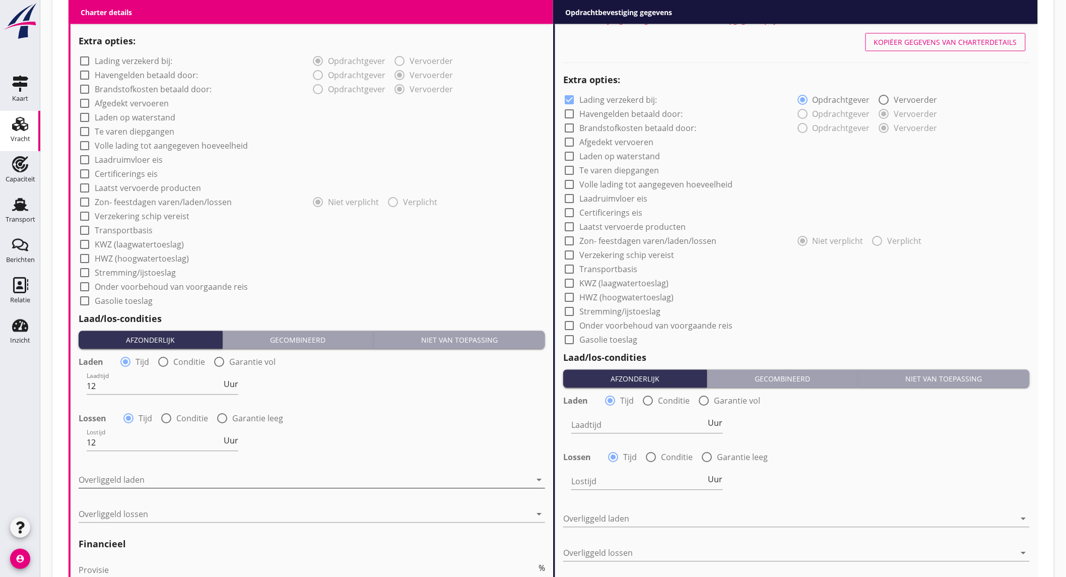
click at [157, 481] on div at bounding box center [305, 480] width 452 height 16
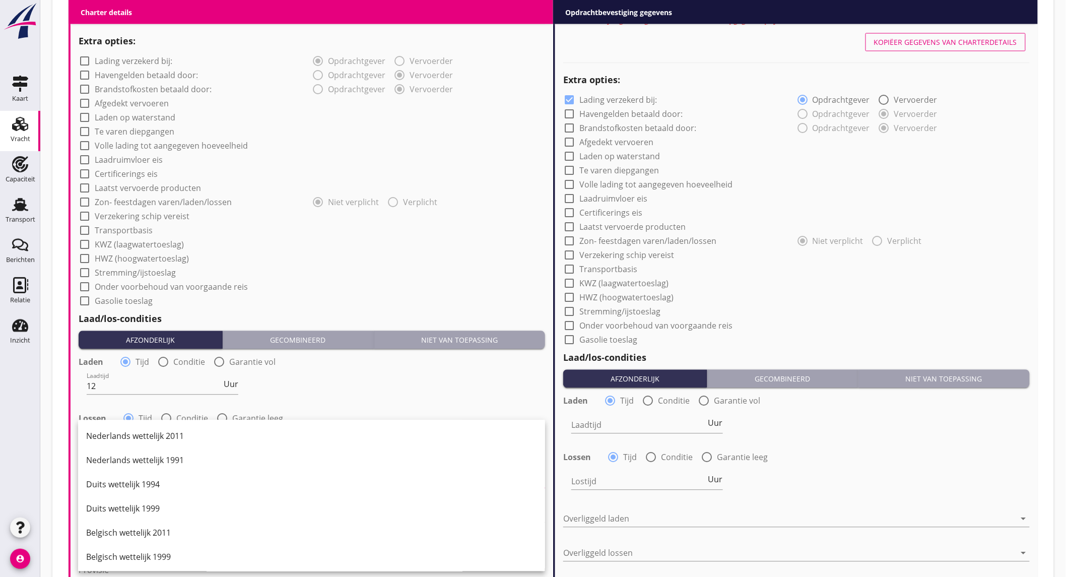
click at [377, 379] on div "Laadtijd 12 Uur" at bounding box center [312, 387] width 468 height 36
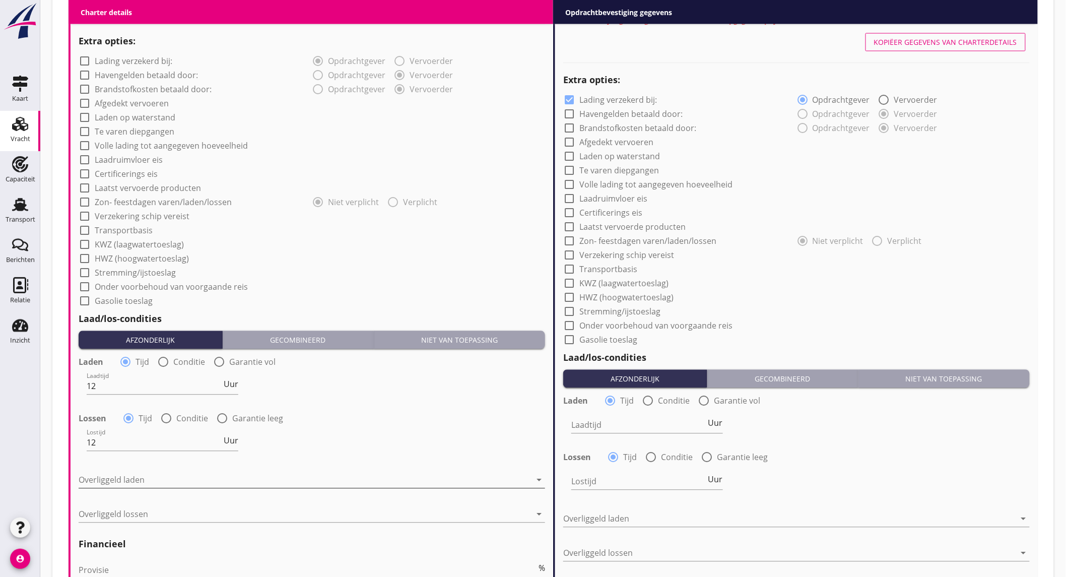
click at [248, 472] on div at bounding box center [305, 480] width 452 height 16
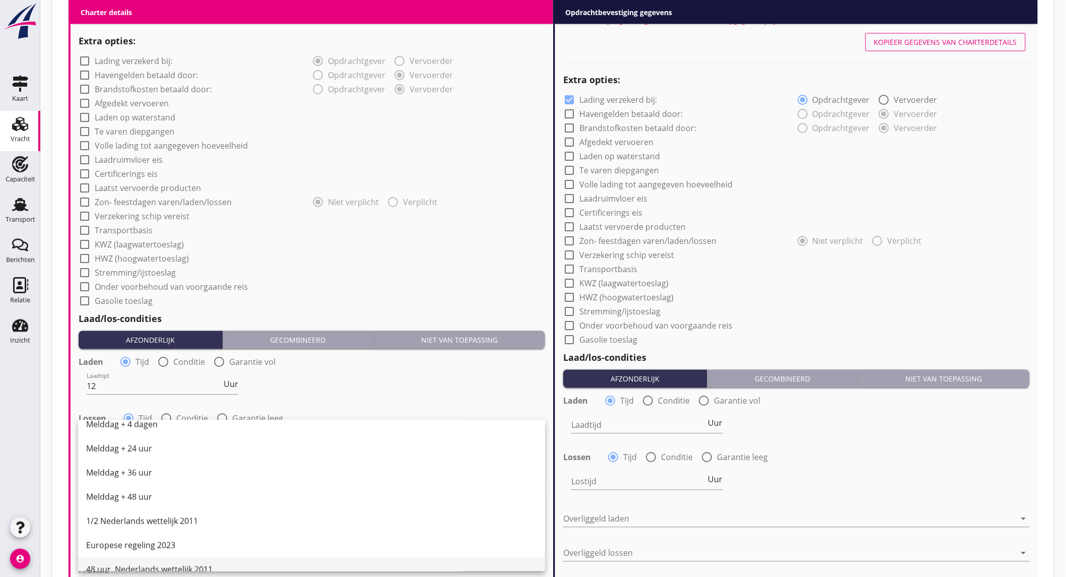
scroll to position [504, 0]
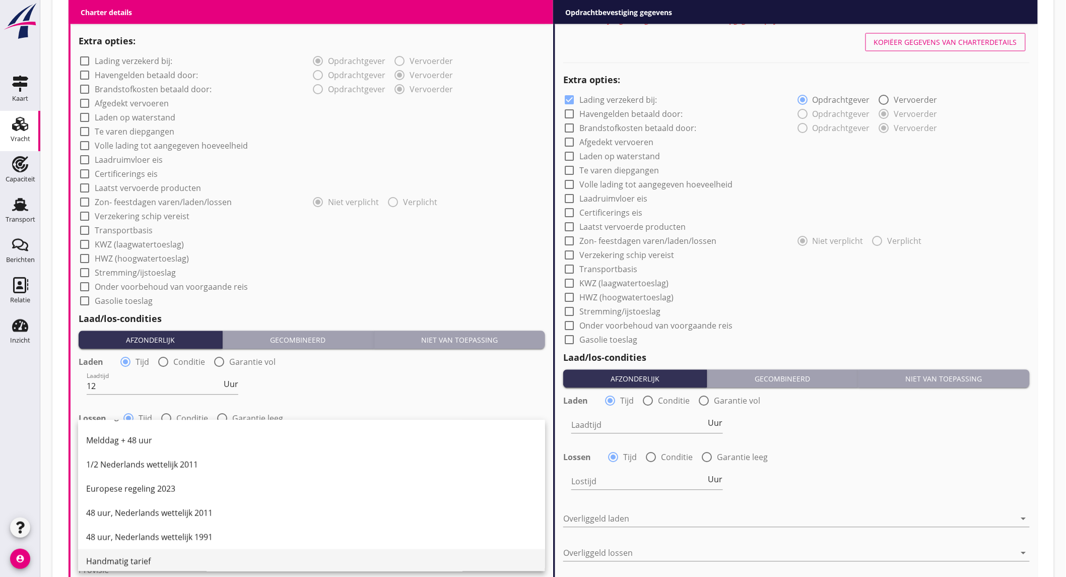
click at [135, 555] on div "Handmatig tarief" at bounding box center [311, 561] width 451 height 12
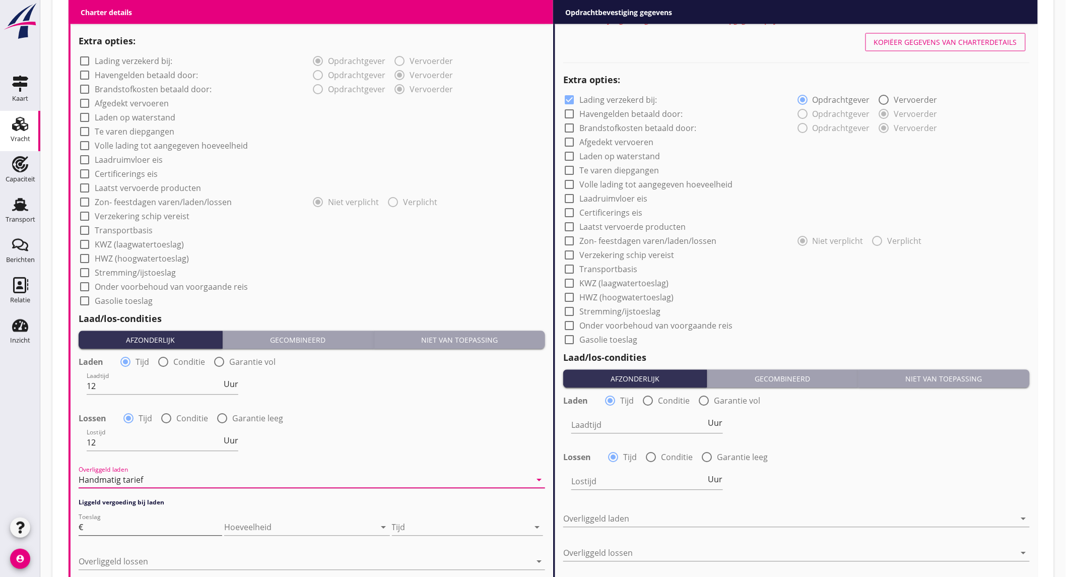
click at [109, 527] on input "Toeslag" at bounding box center [153, 527] width 137 height 16
type input "50"
click at [456, 529] on div at bounding box center [460, 527] width 137 height 16
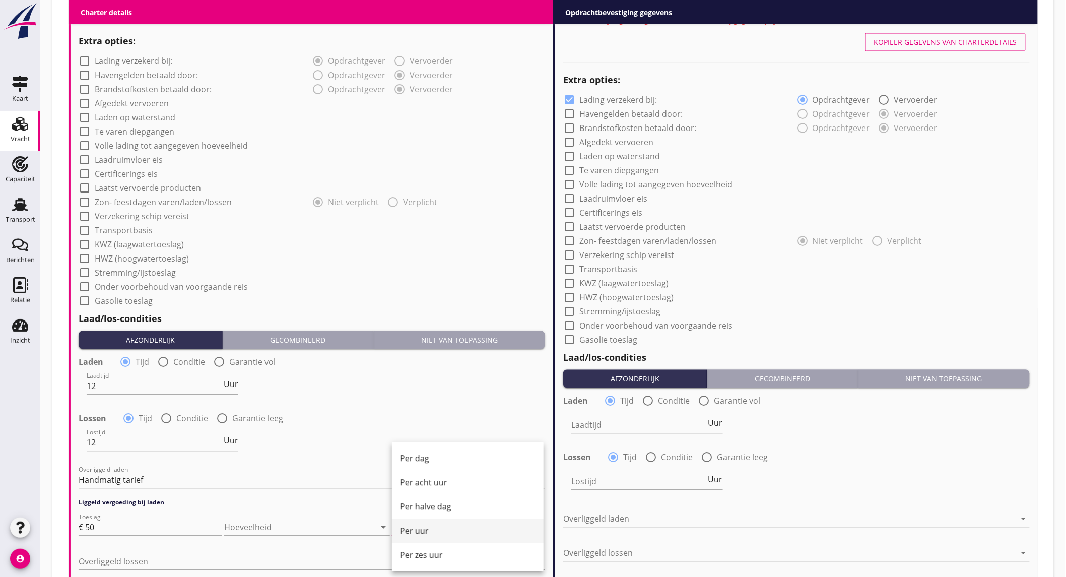
click at [427, 532] on div "Per uur" at bounding box center [467, 531] width 135 height 12
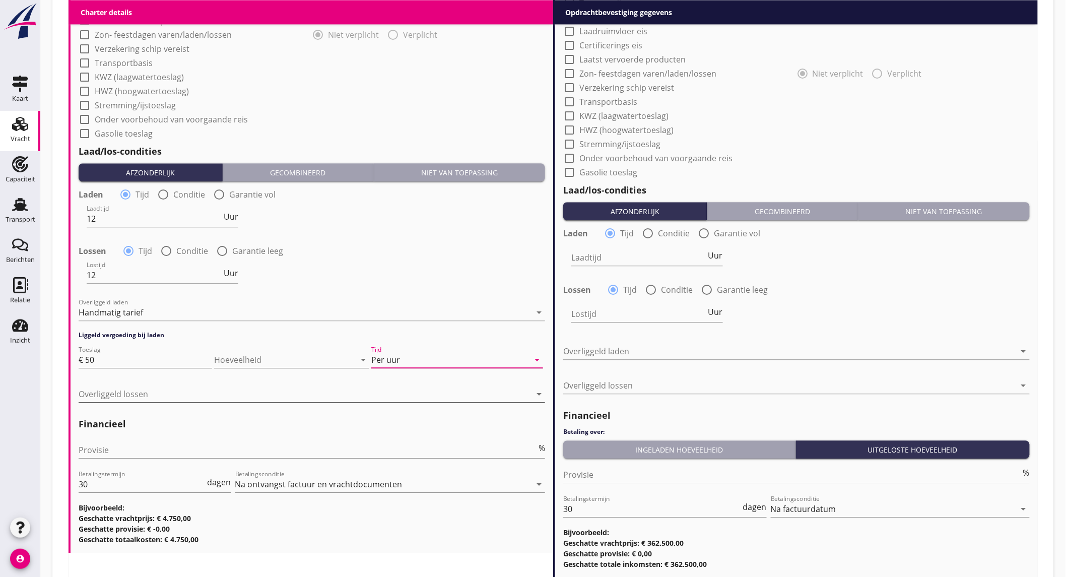
click at [128, 391] on div at bounding box center [305, 394] width 452 height 16
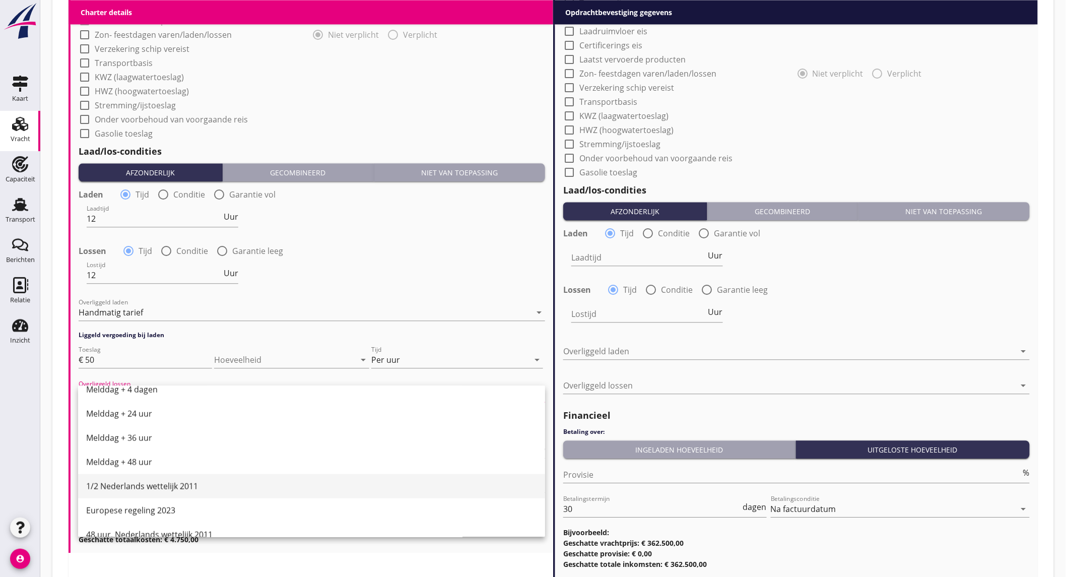
scroll to position [509, 0]
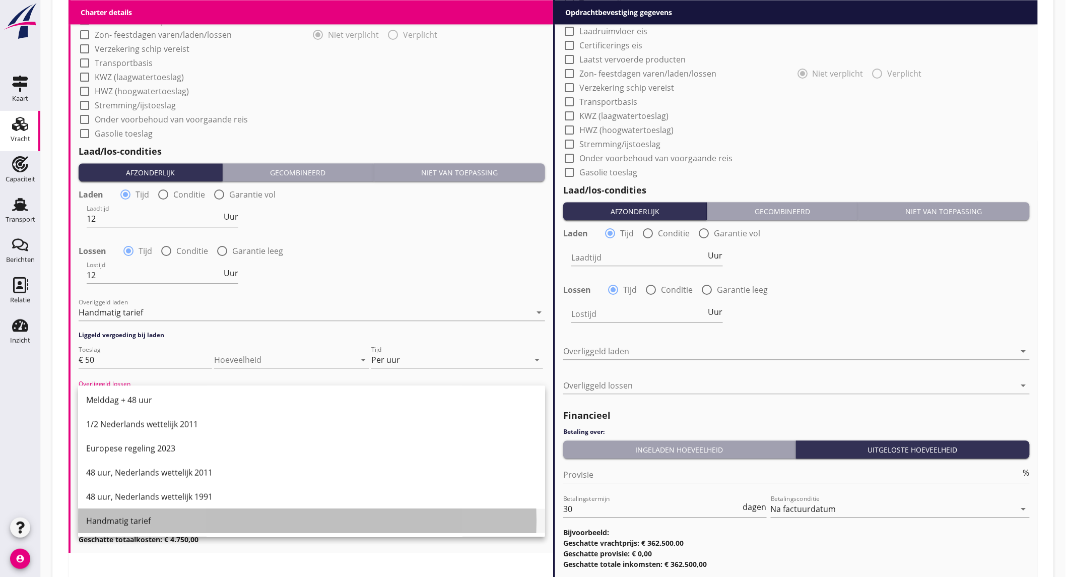
click at [169, 519] on div "Handmatig tarief" at bounding box center [311, 521] width 451 height 12
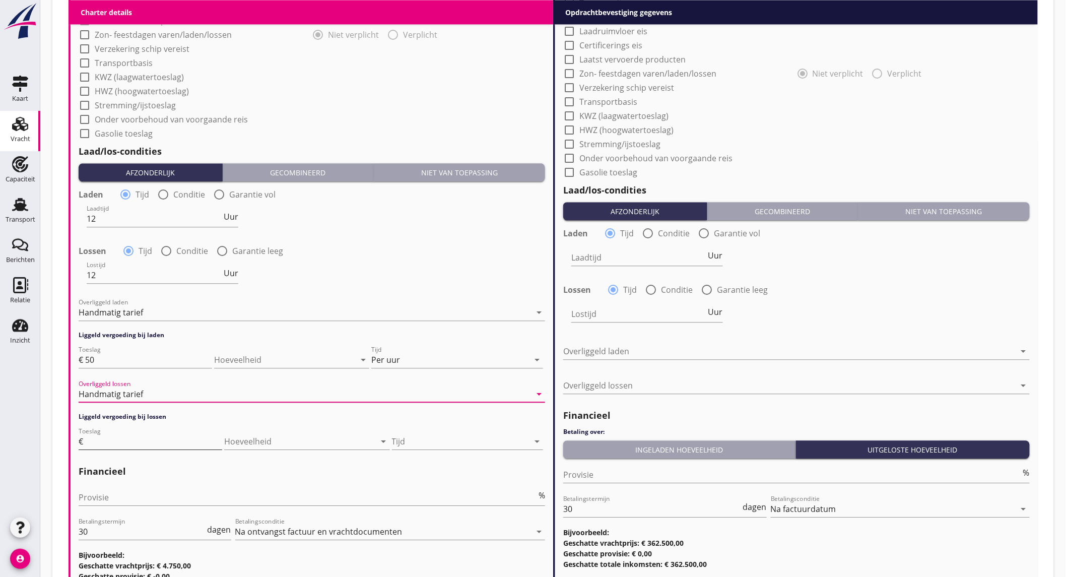
click at [128, 441] on input "Toeslag" at bounding box center [153, 441] width 137 height 16
type input "75"
click at [415, 442] on div at bounding box center [460, 441] width 137 height 16
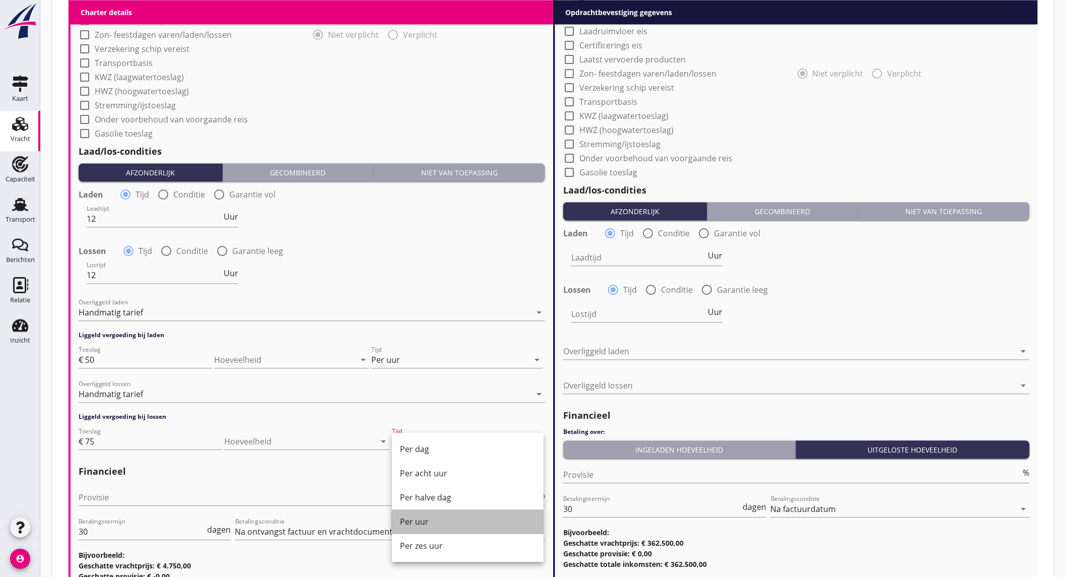
click at [447, 525] on div "Per uur" at bounding box center [467, 521] width 135 height 12
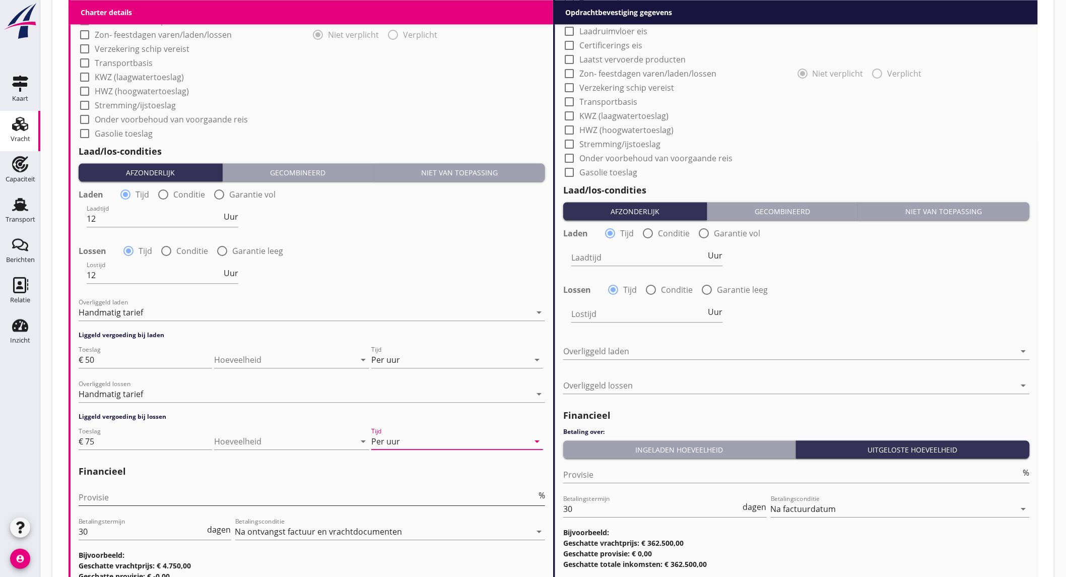
click at [150, 493] on input "Provisie" at bounding box center [308, 497] width 458 height 16
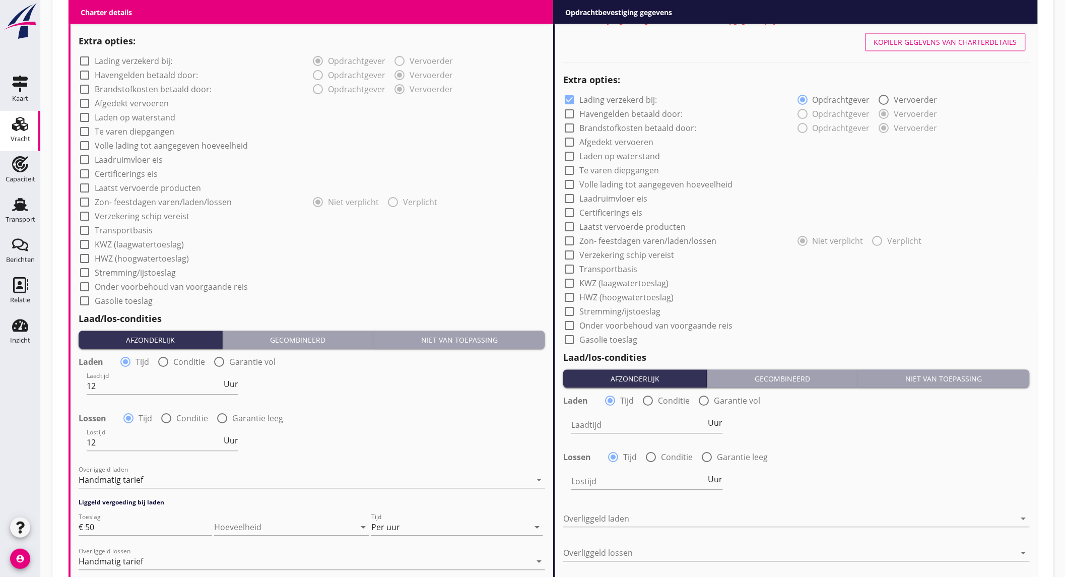
scroll to position [615, 0]
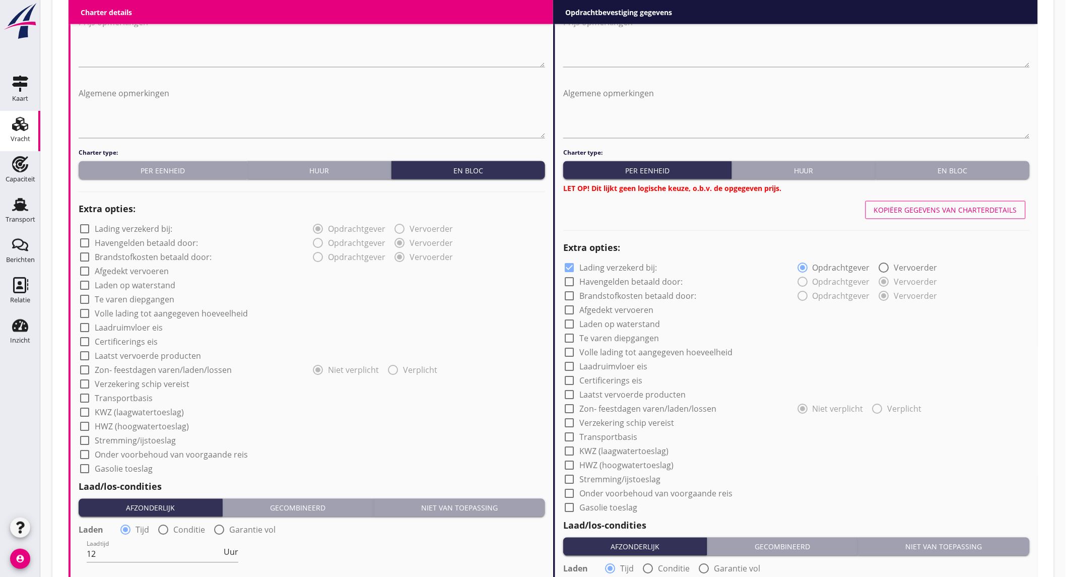
click at [910, 212] on div "Kopiëer gegevens van charterdetails" at bounding box center [945, 210] width 143 height 11
checkbox input "false"
type input "12"
click at [953, 173] on div "En bloc" at bounding box center [953, 170] width 146 height 11
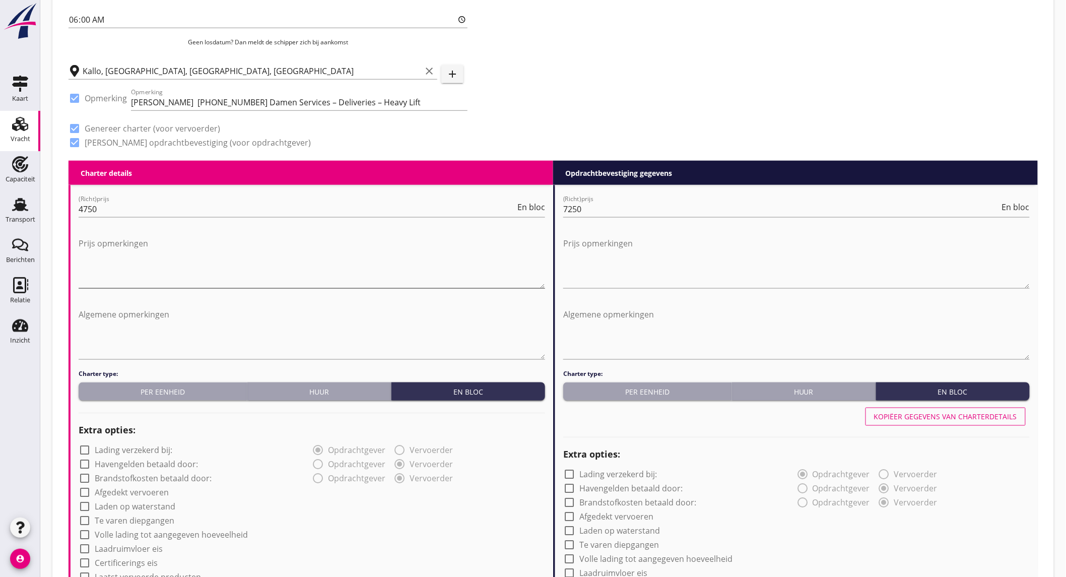
scroll to position [786, 0]
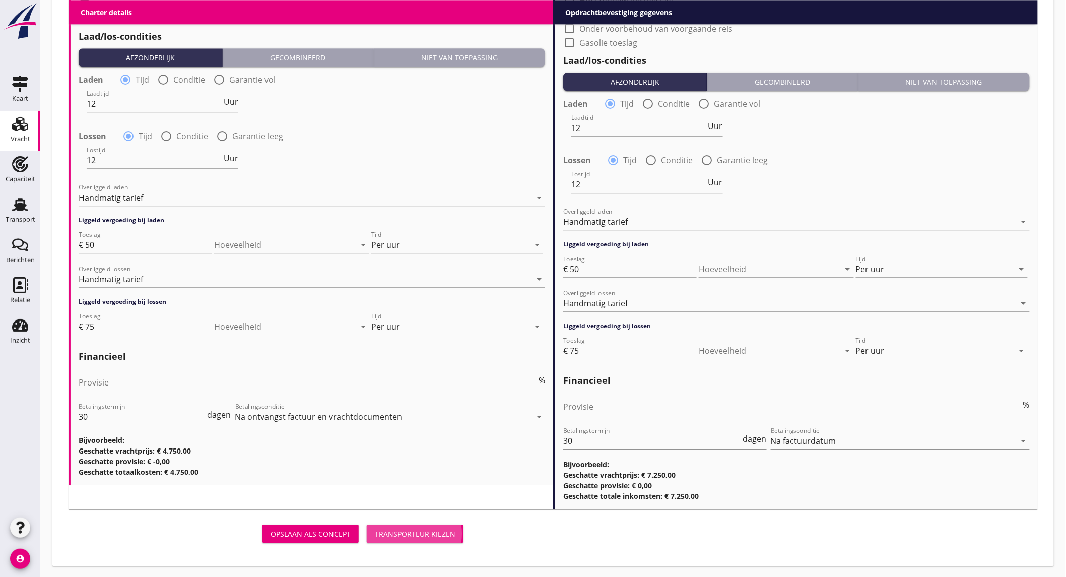
click at [422, 537] on div "Transporteur kiezen" at bounding box center [415, 533] width 81 height 11
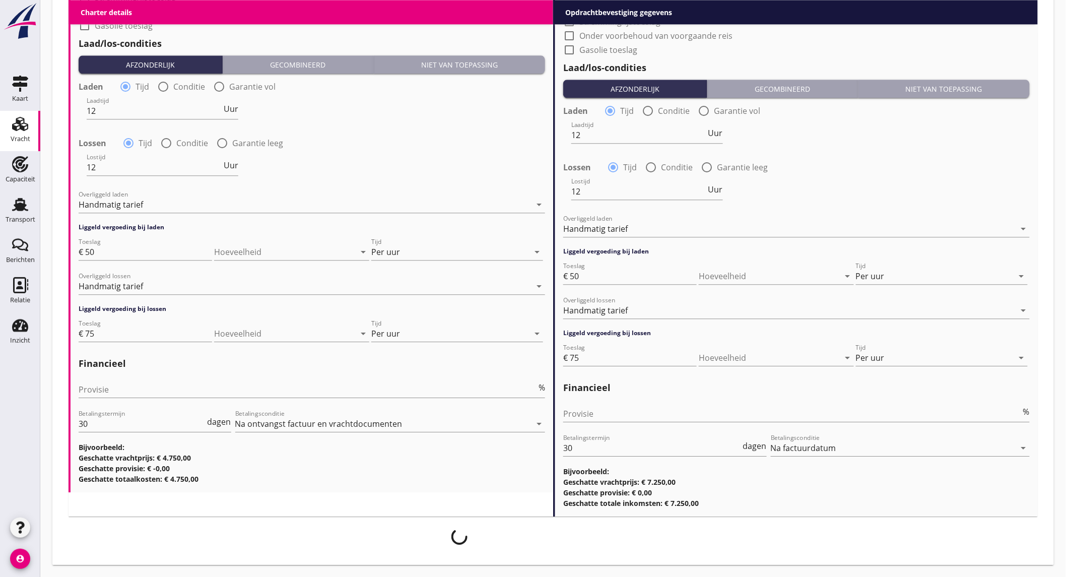
scroll to position [1058, 0]
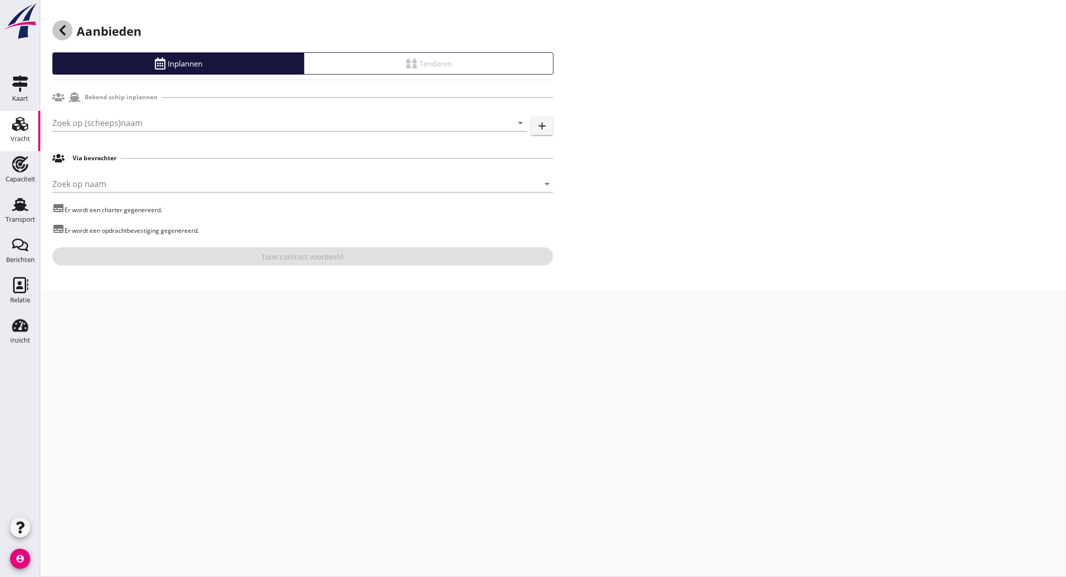
click at [61, 29] on use at bounding box center [62, 30] width 6 height 10
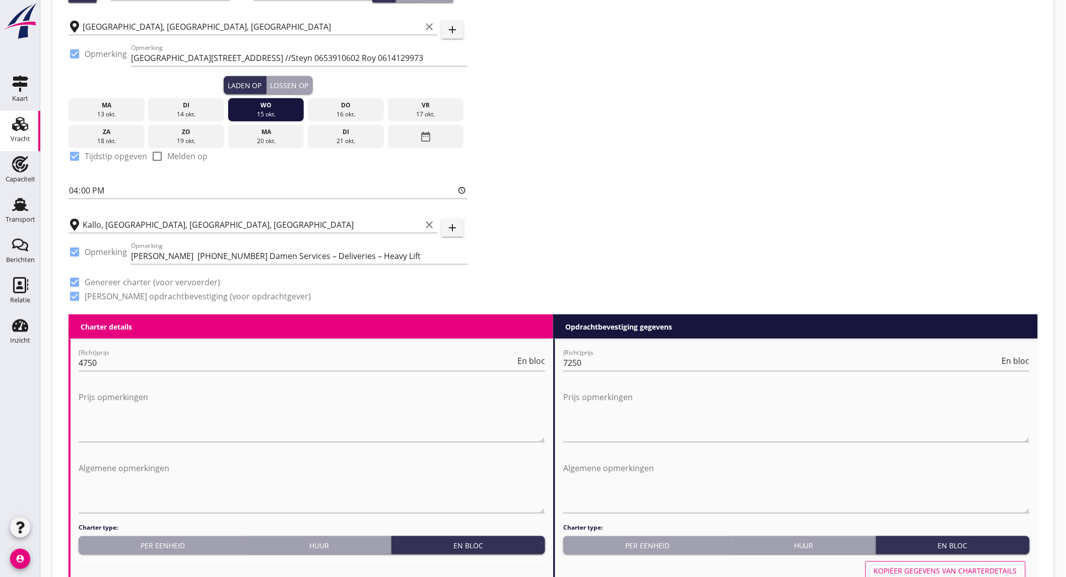
scroll to position [1049, 0]
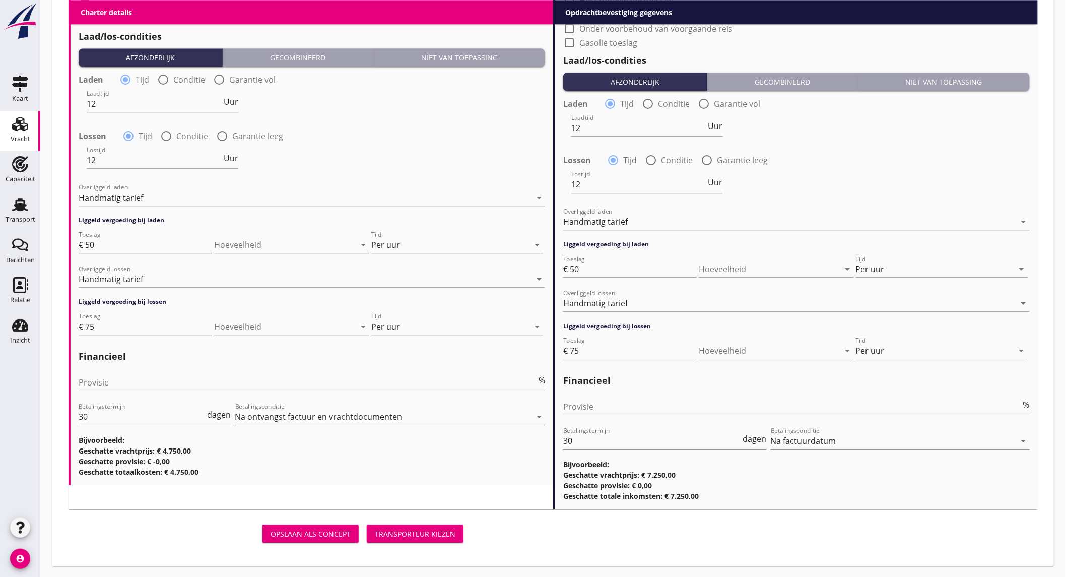
click at [428, 535] on div "Transporteur kiezen" at bounding box center [415, 533] width 81 height 11
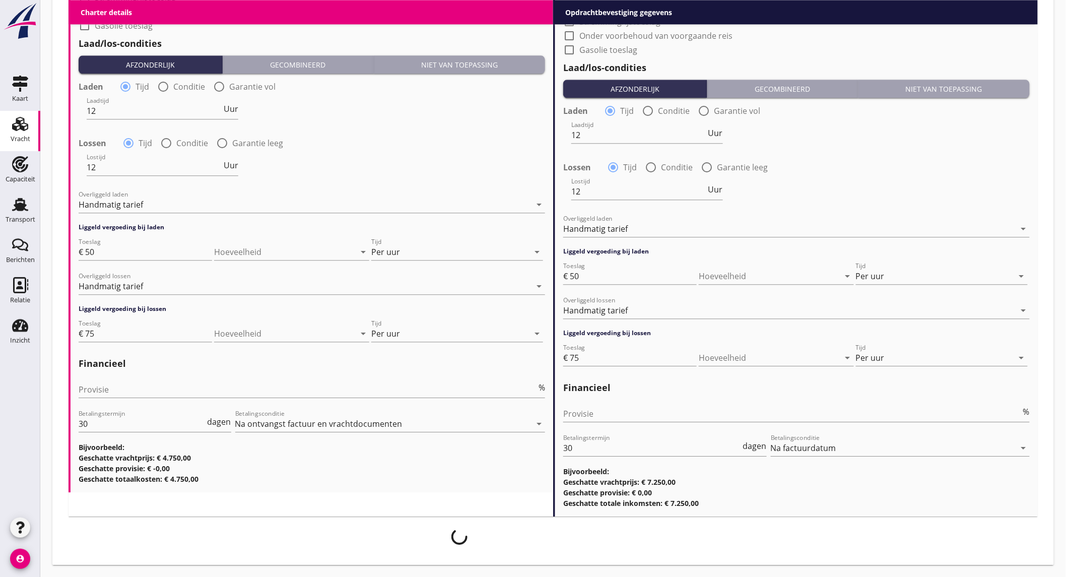
scroll to position [1040, 0]
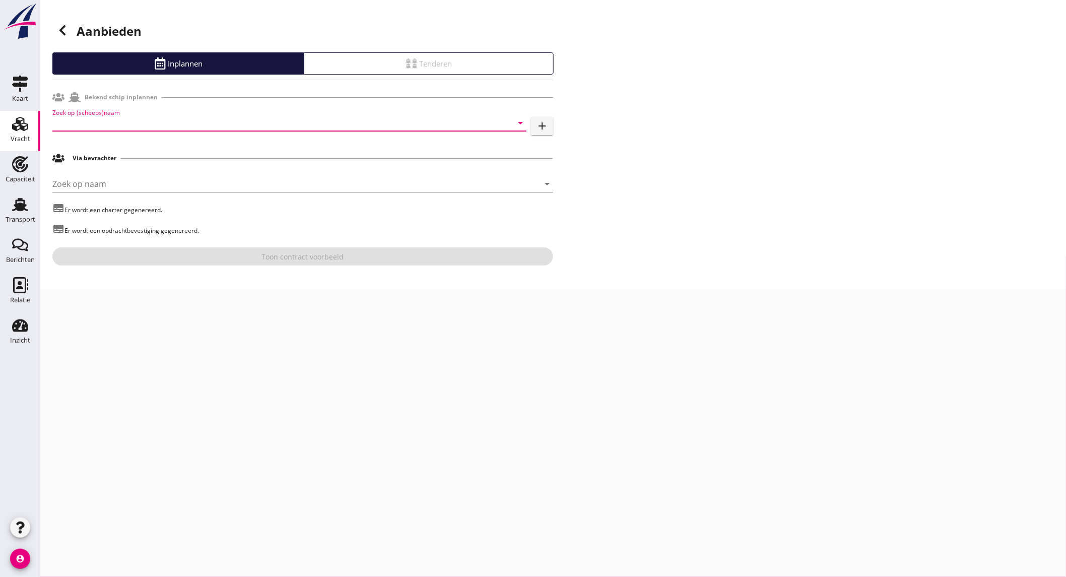
click at [250, 126] on input "Zoek op (scheeps)naam" at bounding box center [275, 123] width 446 height 16
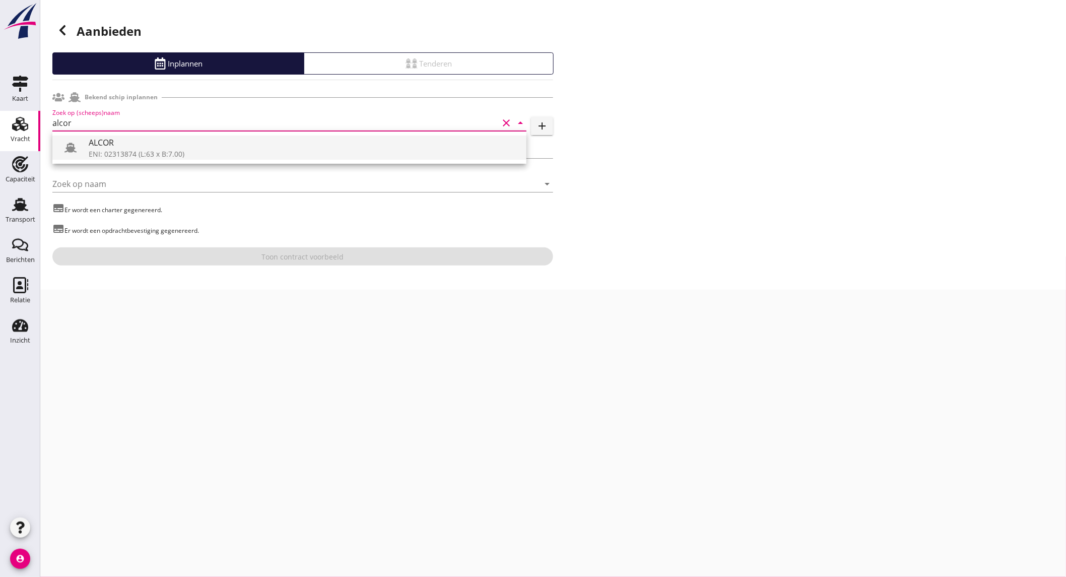
click at [212, 145] on div "ALCOR" at bounding box center [304, 142] width 430 height 12
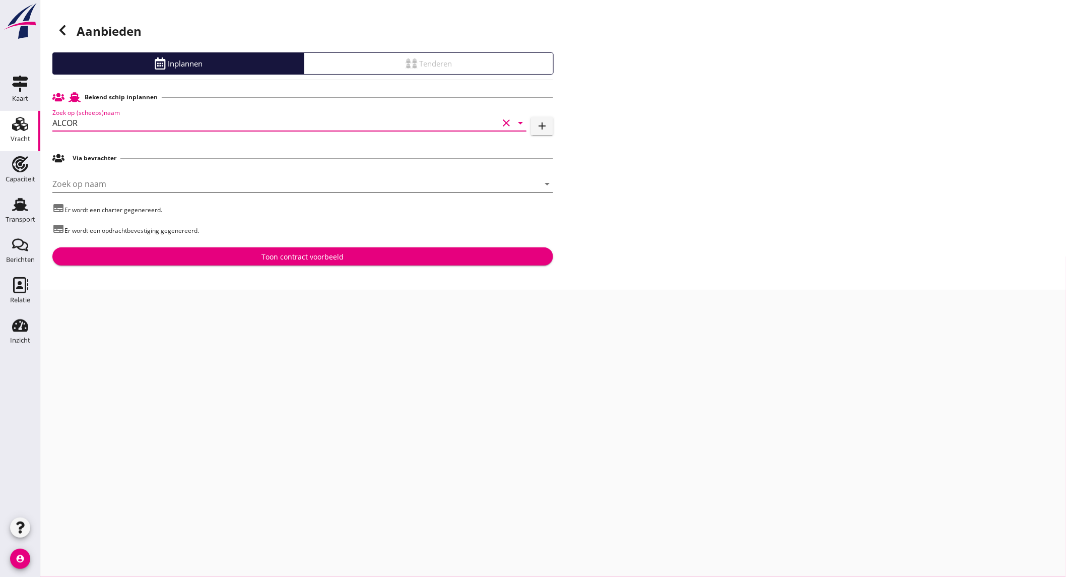
type input "ALCOR"
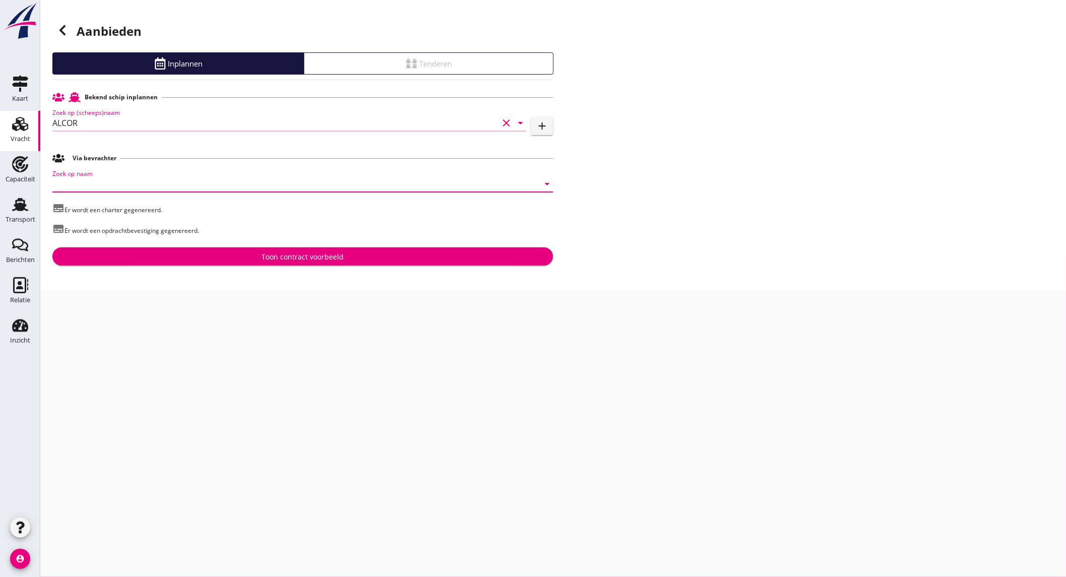
click at [187, 182] on input "Zoek op naam" at bounding box center [288, 184] width 472 height 16
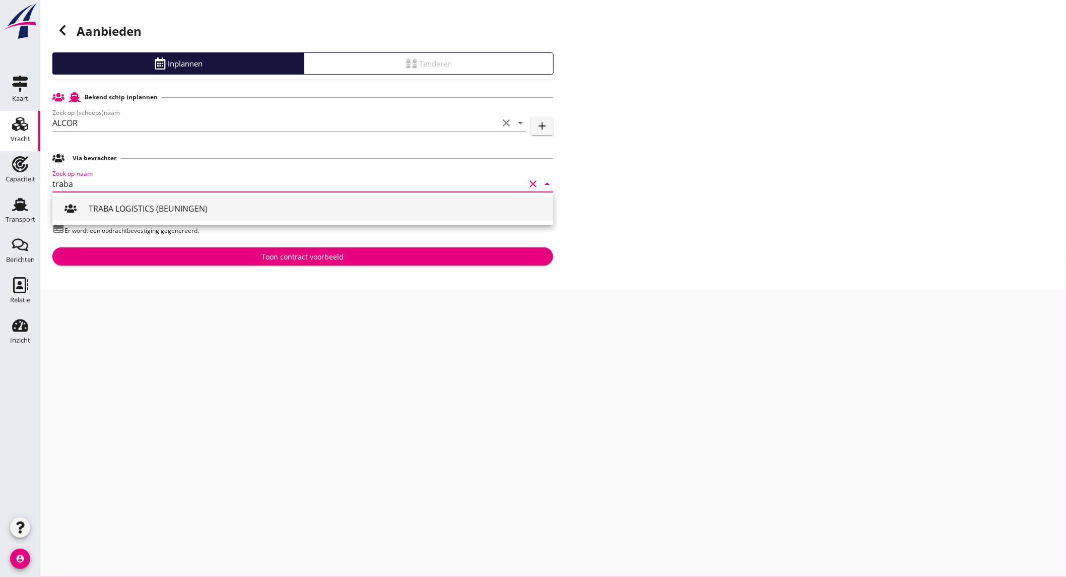
click at [183, 214] on div "TRABA LOGISTICS (BEUNINGEN)" at bounding box center [317, 208] width 456 height 12
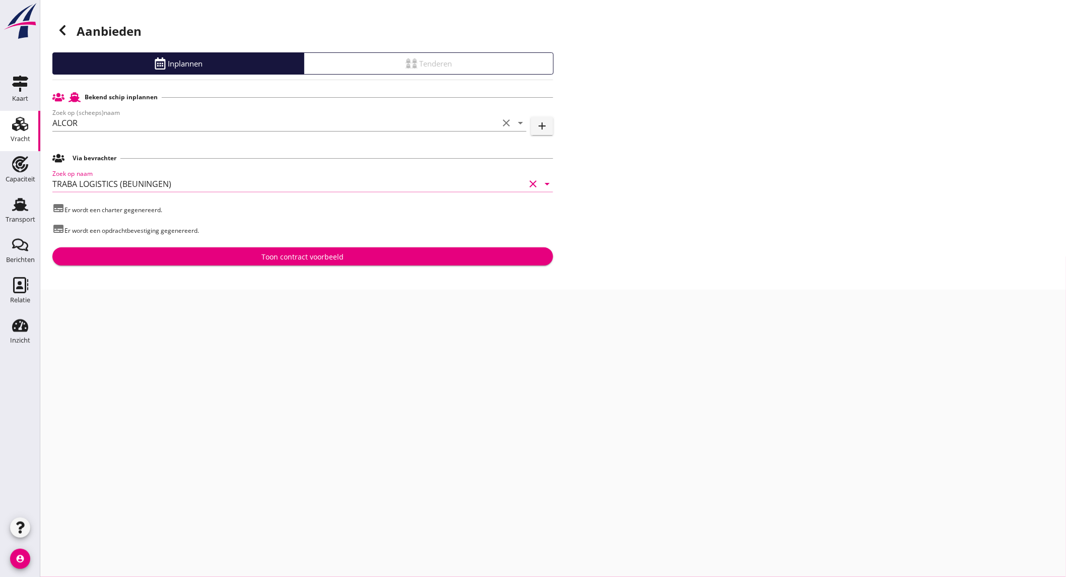
type input "TRABA LOGISTICS (BEUNINGEN)"
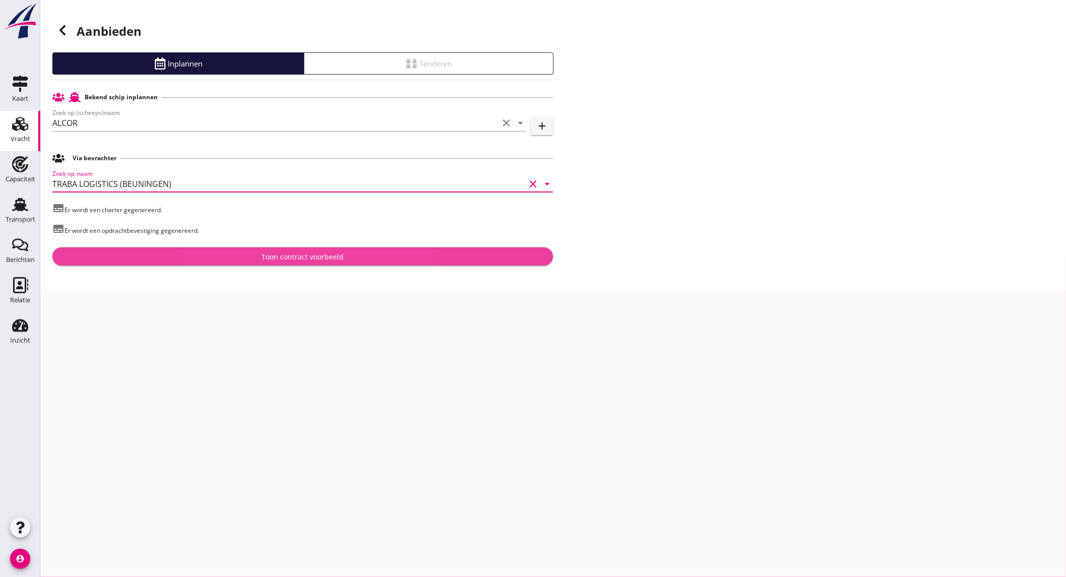
click at [207, 254] on div "Toon contract voorbeeld" at bounding box center [302, 256] width 484 height 11
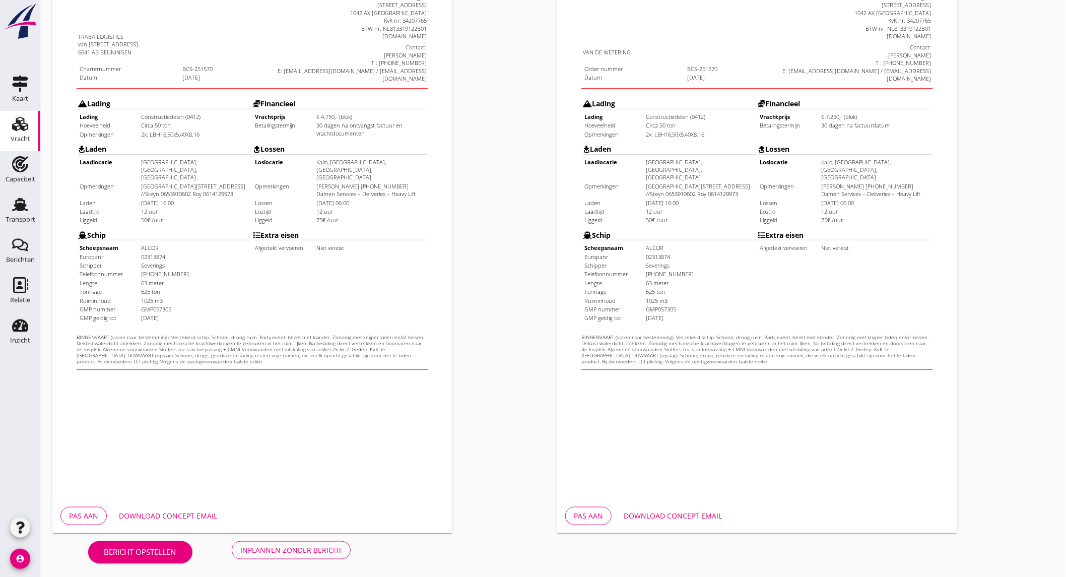
scroll to position [168, 0]
click at [167, 514] on div "Download concept email" at bounding box center [168, 515] width 98 height 11
click at [695, 514] on div "Download concept email" at bounding box center [672, 515] width 98 height 11
click at [308, 556] on button "Inplannen zonder bericht" at bounding box center [291, 549] width 119 height 18
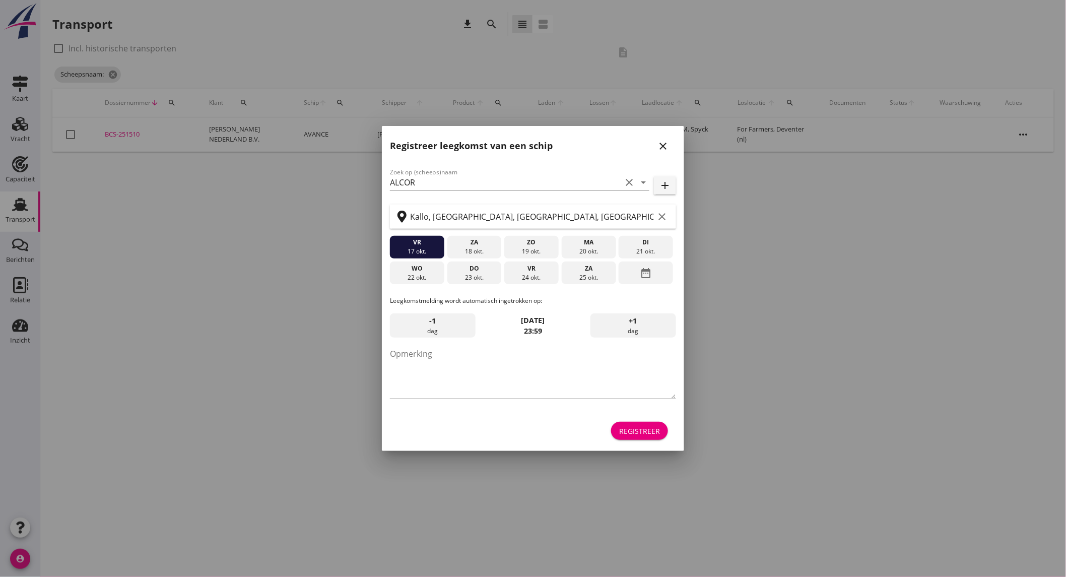
click at [664, 149] on icon "close" at bounding box center [663, 146] width 12 height 12
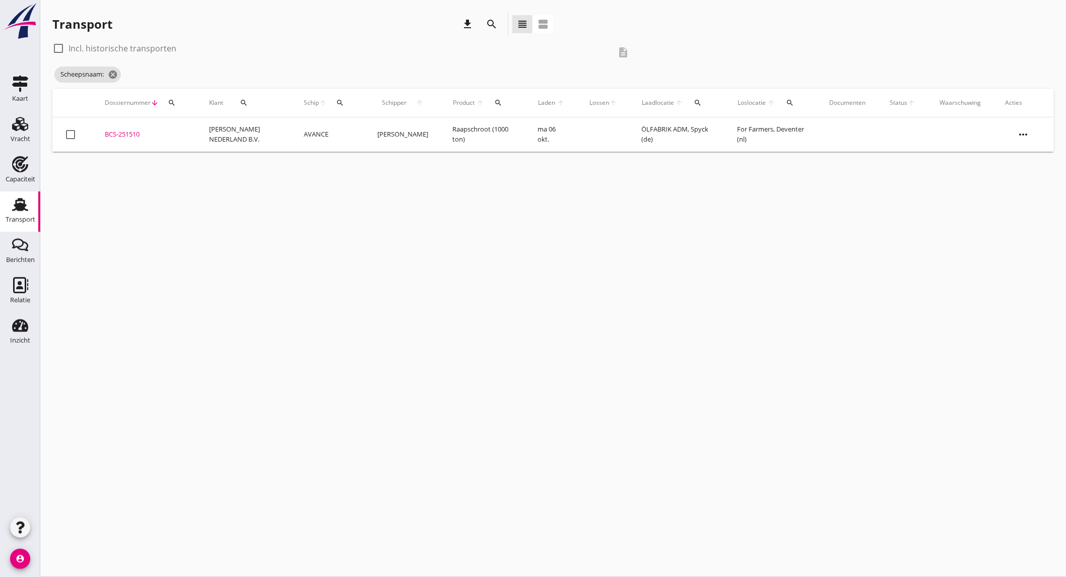
click at [26, 211] on icon "Transport" at bounding box center [20, 204] width 16 height 16
click at [144, 76] on icon "cancel" at bounding box center [139, 74] width 10 height 10
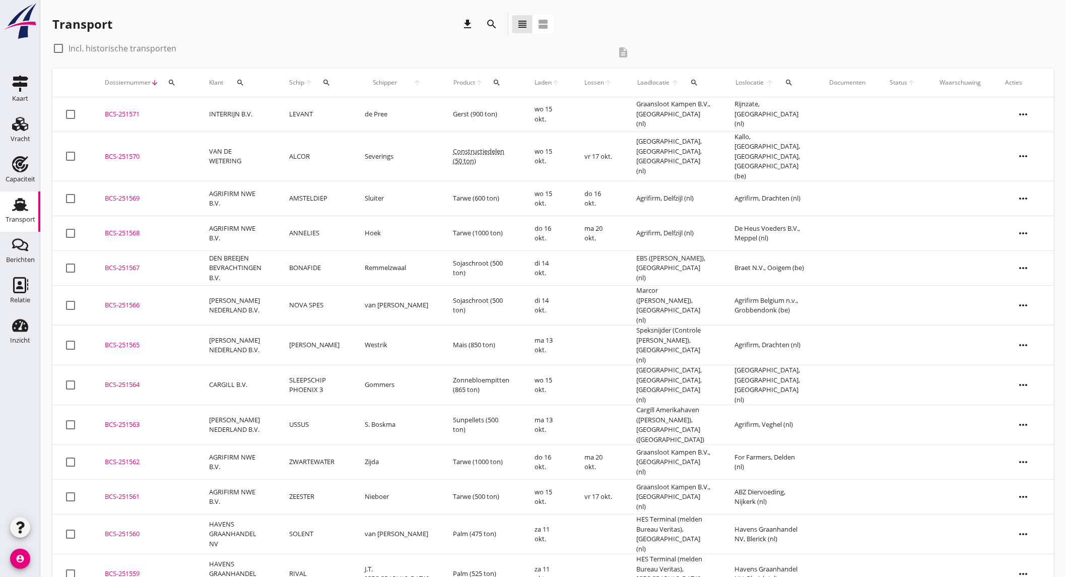
click at [334, 145] on td "ALCOR" at bounding box center [315, 156] width 76 height 50
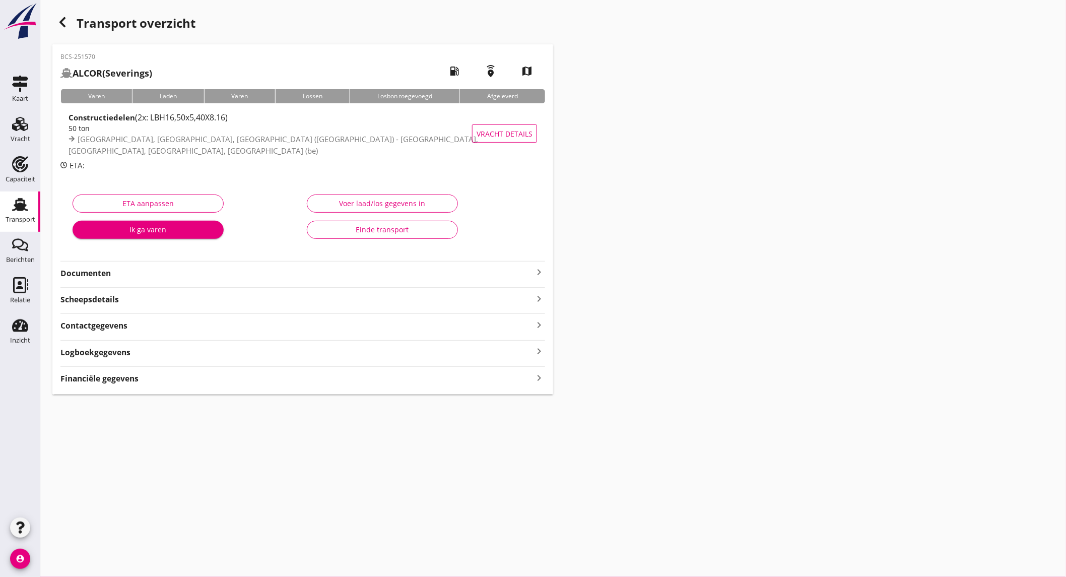
click at [186, 277] on strong "Documenten" at bounding box center [296, 273] width 472 height 12
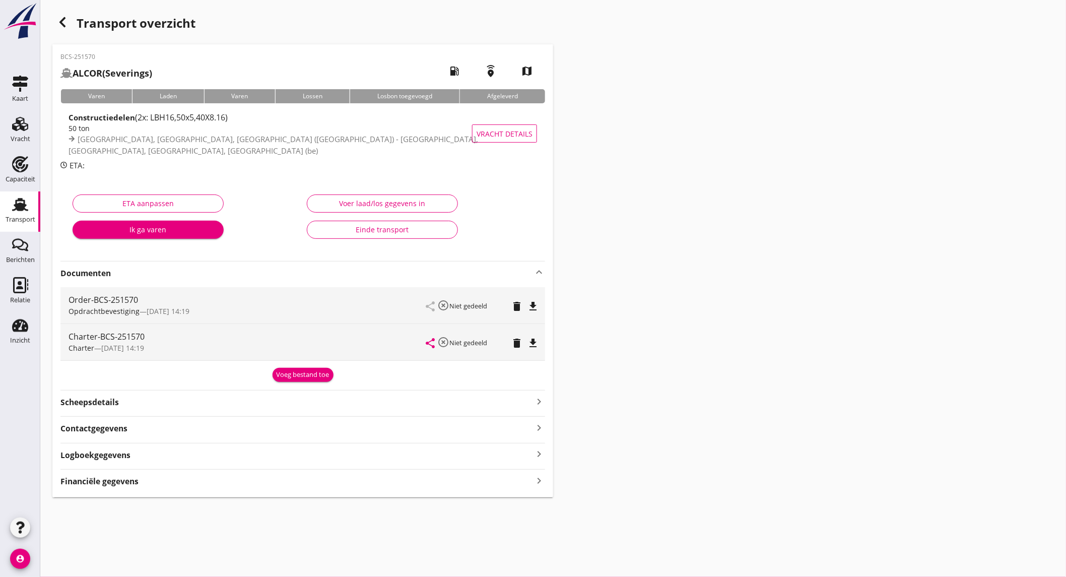
click at [530, 302] on icon "file_download" at bounding box center [533, 306] width 12 height 12
click at [532, 346] on icon "file_download" at bounding box center [533, 343] width 12 height 12
click at [18, 174] on div "Capaciteit" at bounding box center [21, 179] width 30 height 14
